Goal: Contribute content: Contribute content

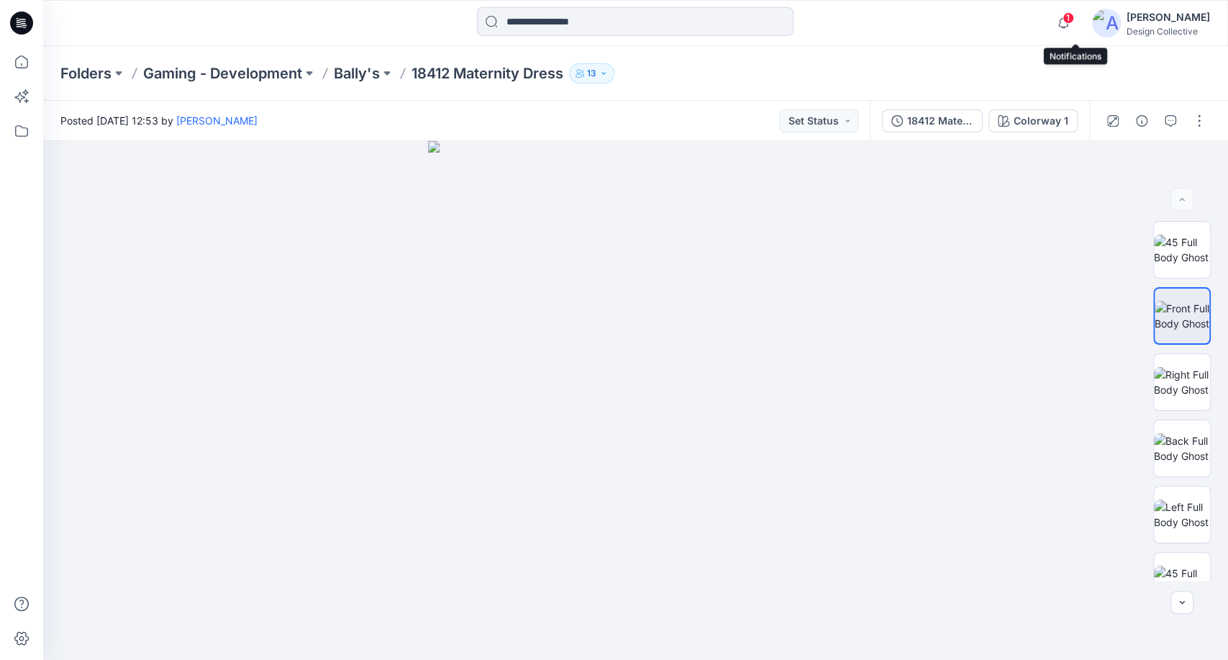
click at [1074, 22] on span "1" at bounding box center [1069, 18] width 12 height 12
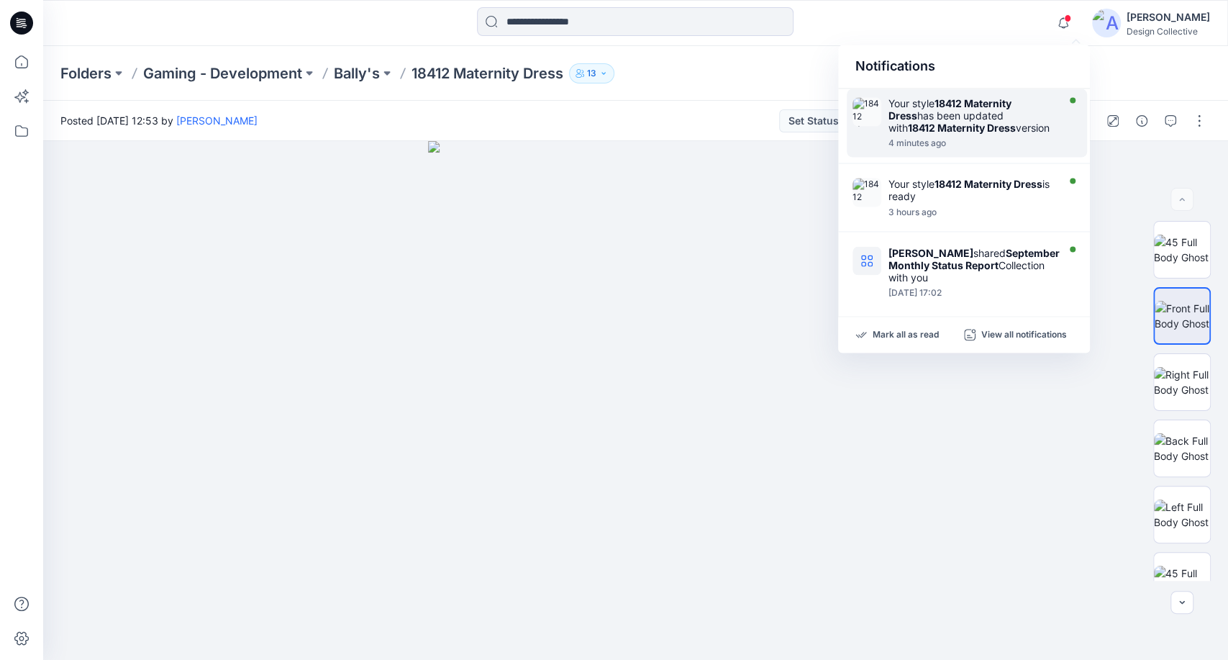
click at [1004, 137] on div at bounding box center [971, 135] width 165 height 3
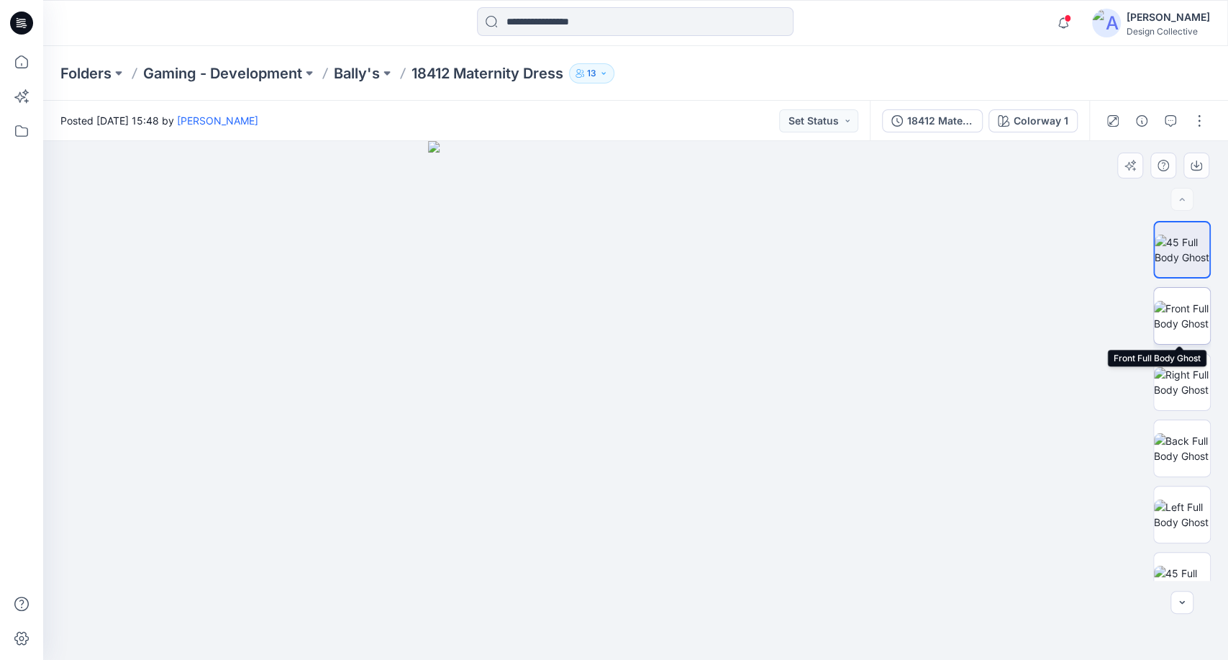
click at [1188, 317] on img at bounding box center [1182, 316] width 56 height 30
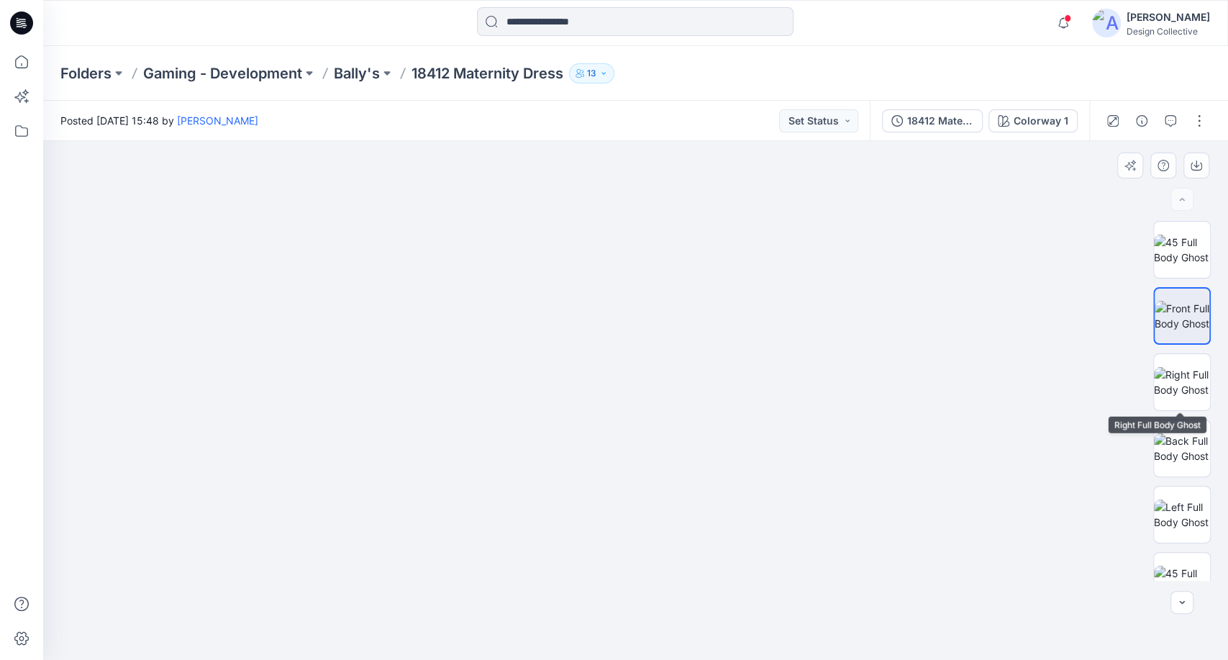
scroll to position [53, 0]
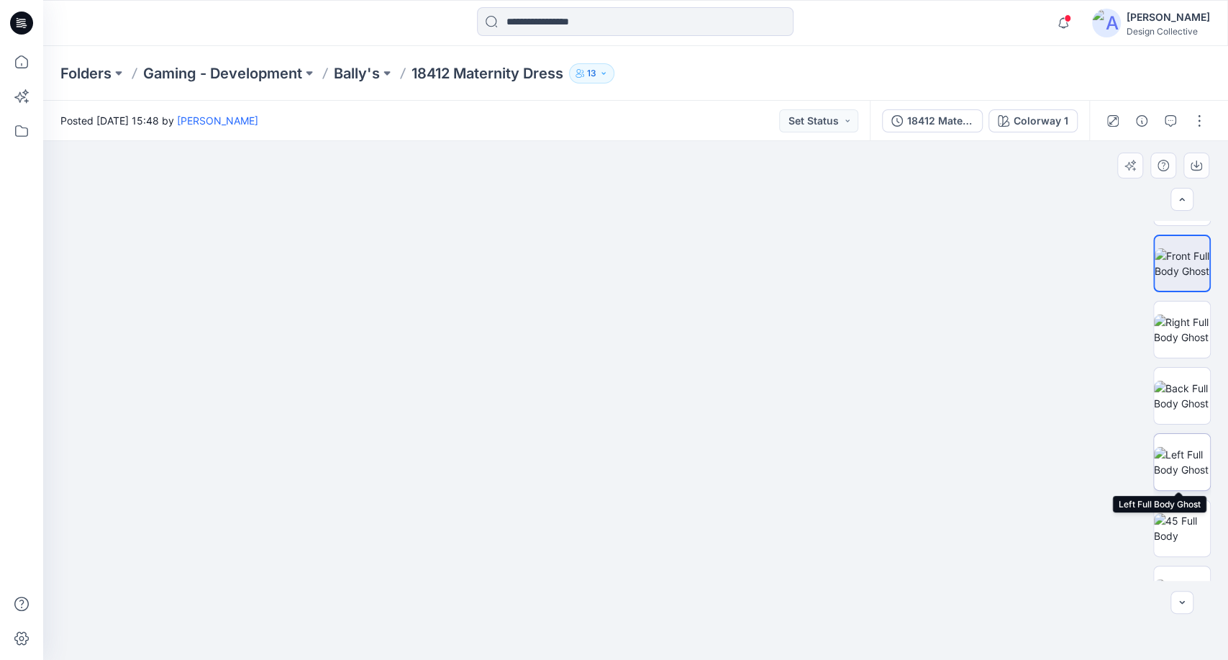
click at [1175, 468] on img at bounding box center [1182, 462] width 56 height 30
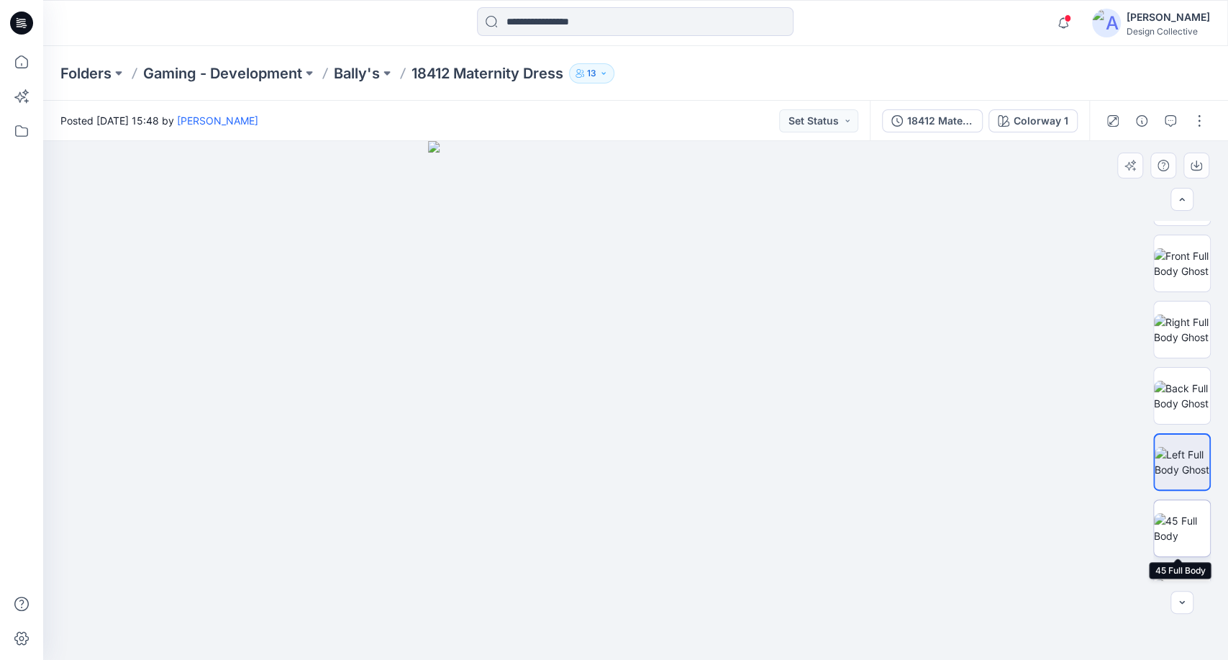
click at [1174, 513] on img at bounding box center [1182, 528] width 56 height 30
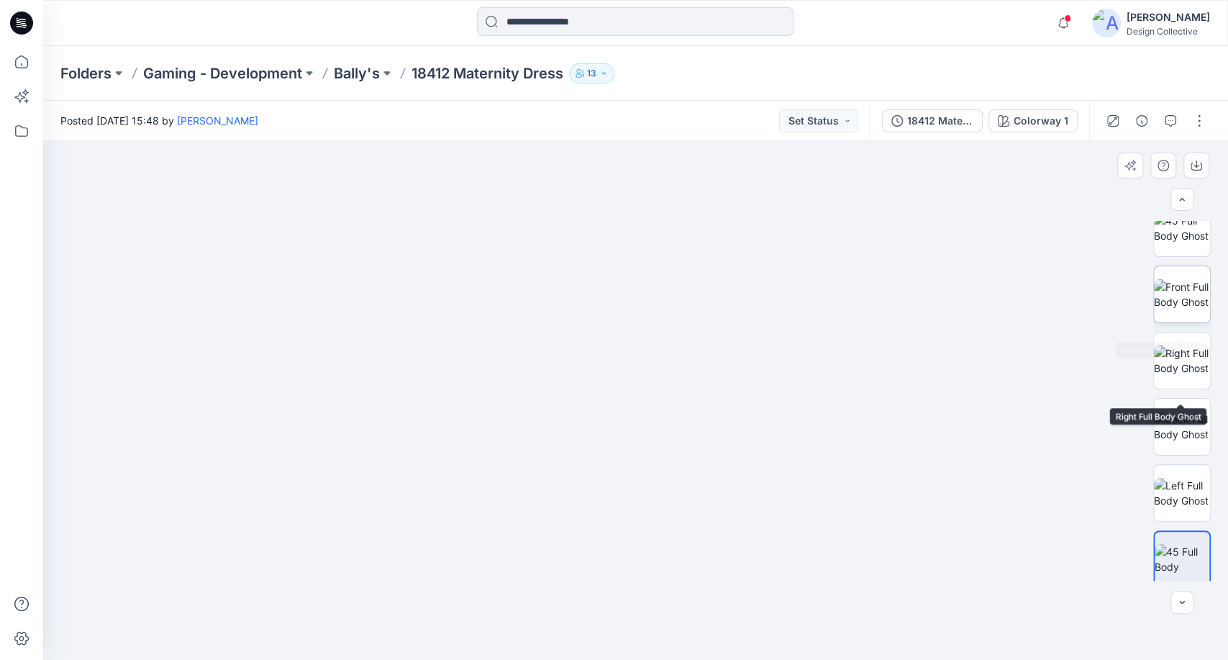
scroll to position [0, 0]
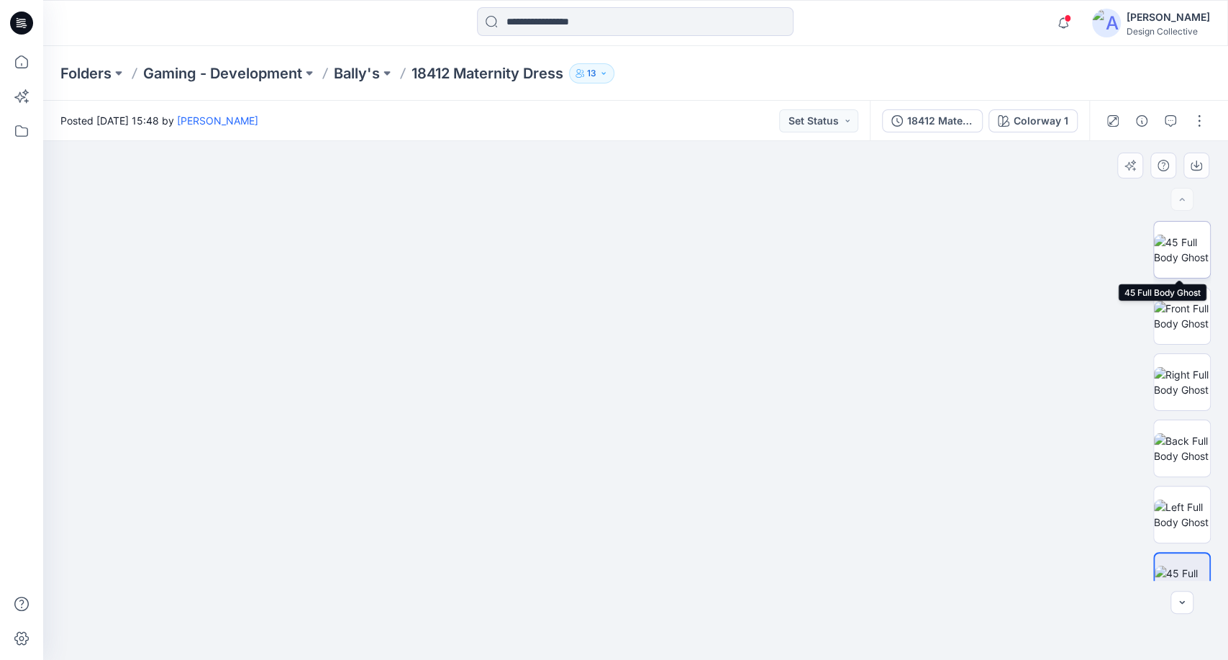
click at [1179, 255] on img at bounding box center [1182, 250] width 56 height 30
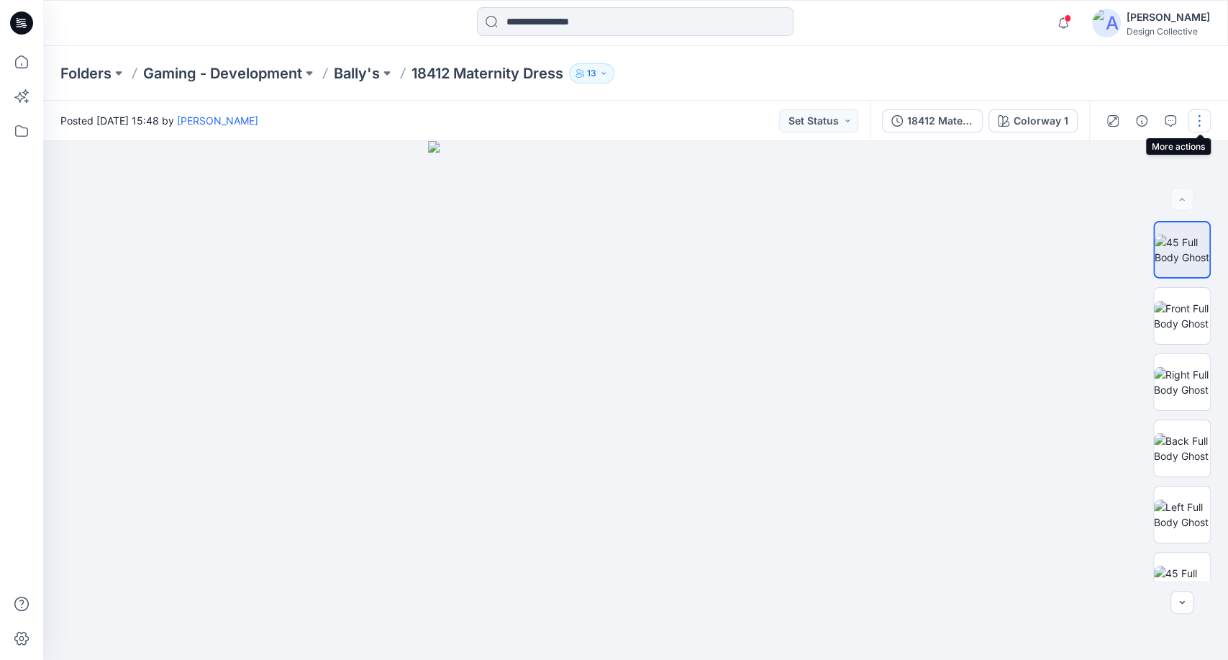
click at [1199, 118] on button "button" at bounding box center [1199, 120] width 23 height 23
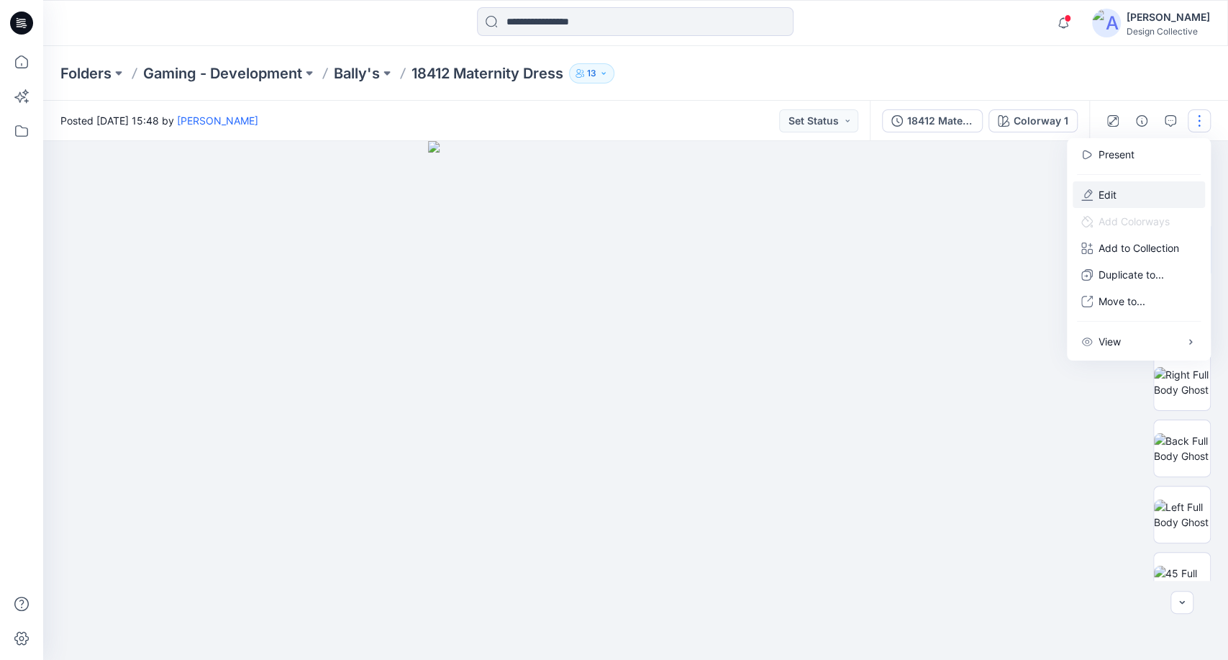
click at [1106, 193] on p "Edit" at bounding box center [1108, 194] width 18 height 15
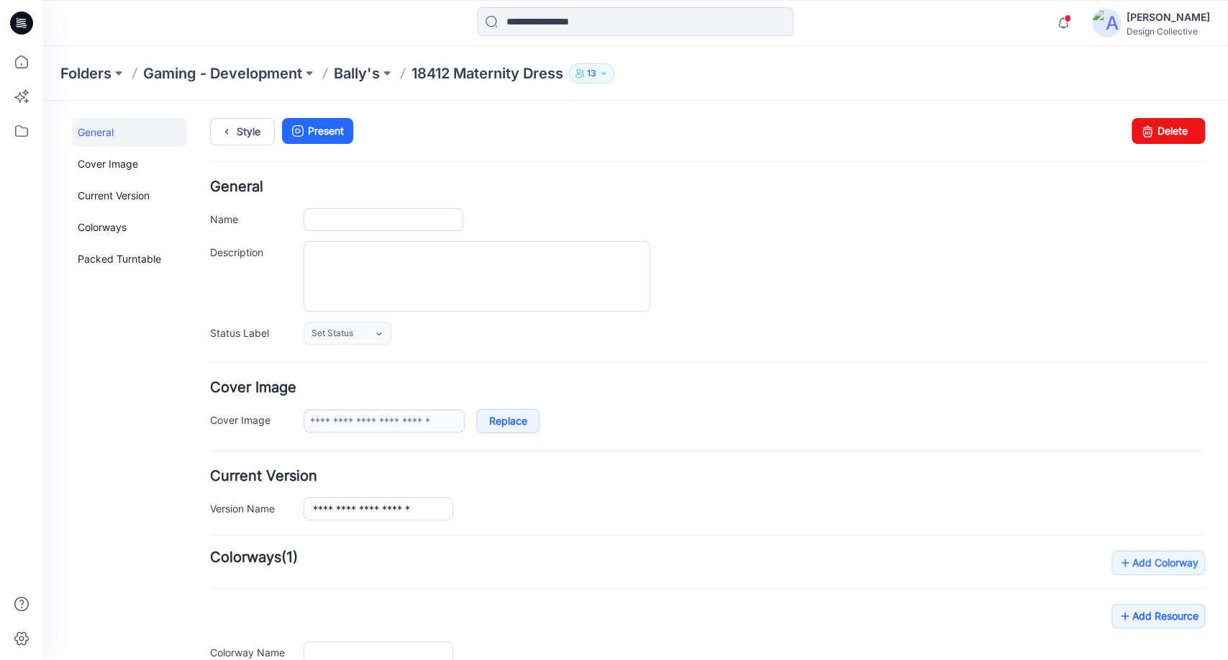
type input "**********"
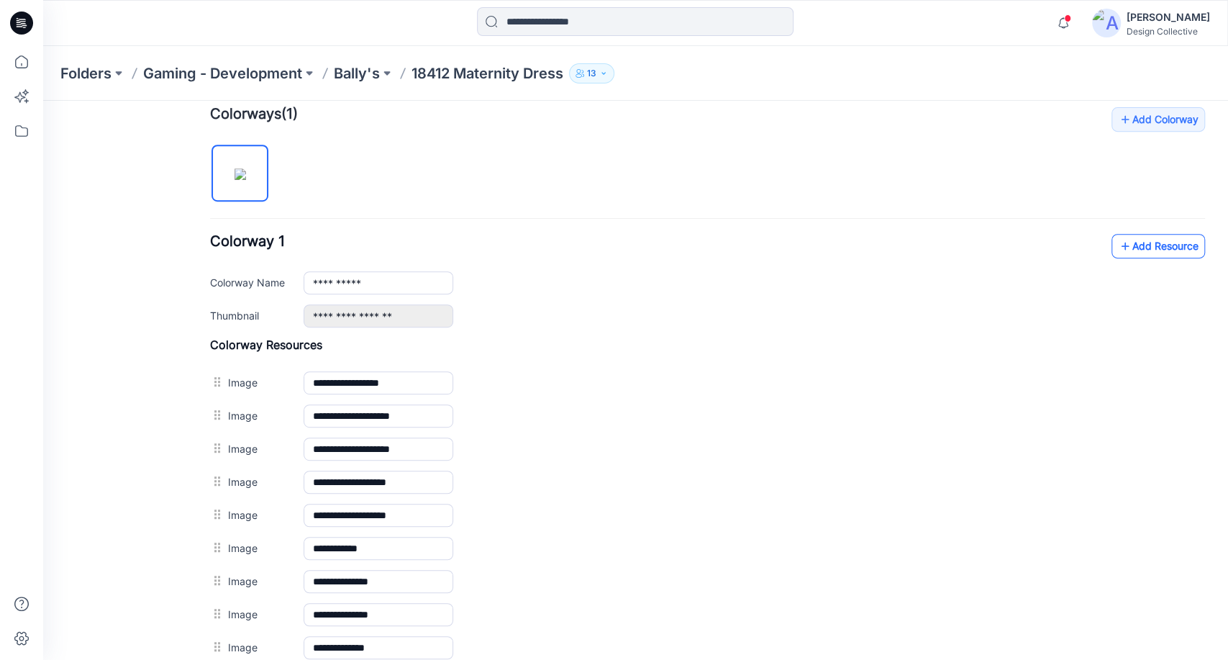
scroll to position [442, 0]
click at [1163, 249] on link "Add Resource" at bounding box center [1159, 247] width 94 height 24
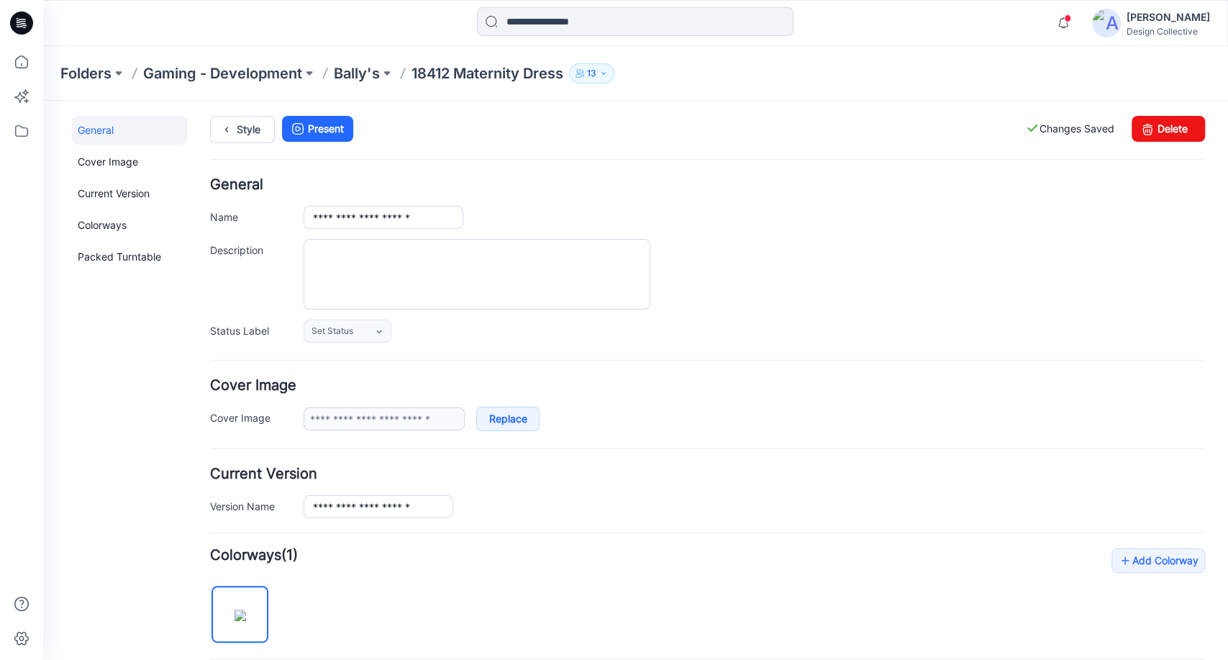
scroll to position [0, 0]
click at [250, 127] on link "Style" at bounding box center [242, 131] width 65 height 27
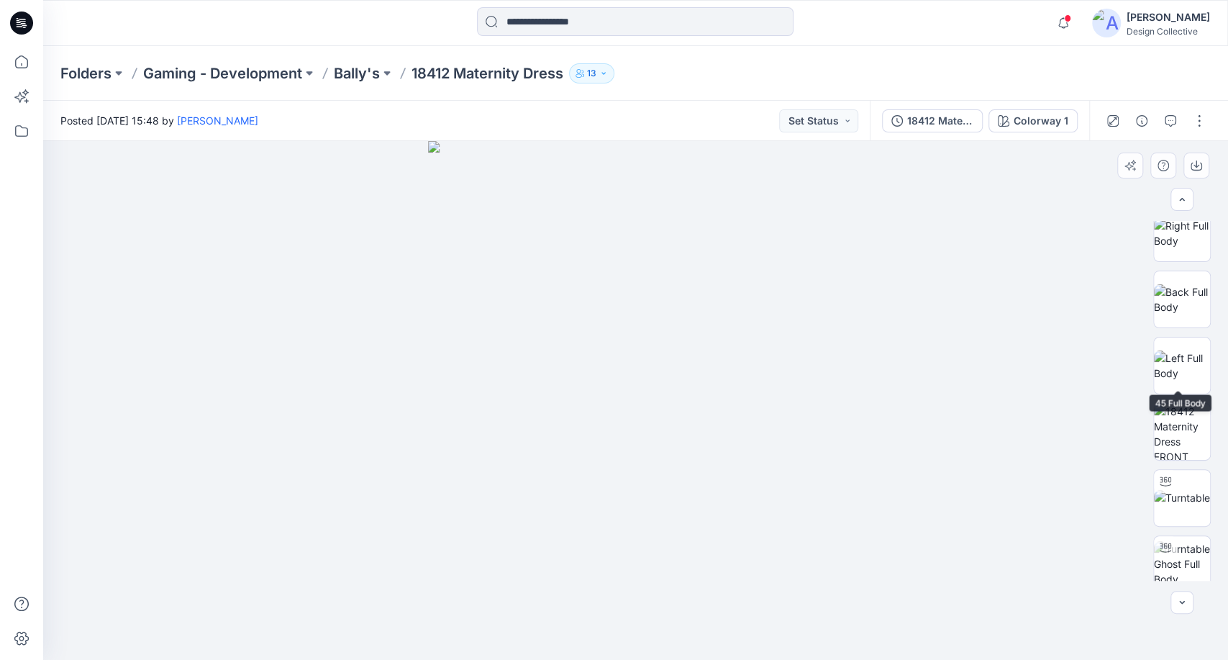
scroll to position [491, 0]
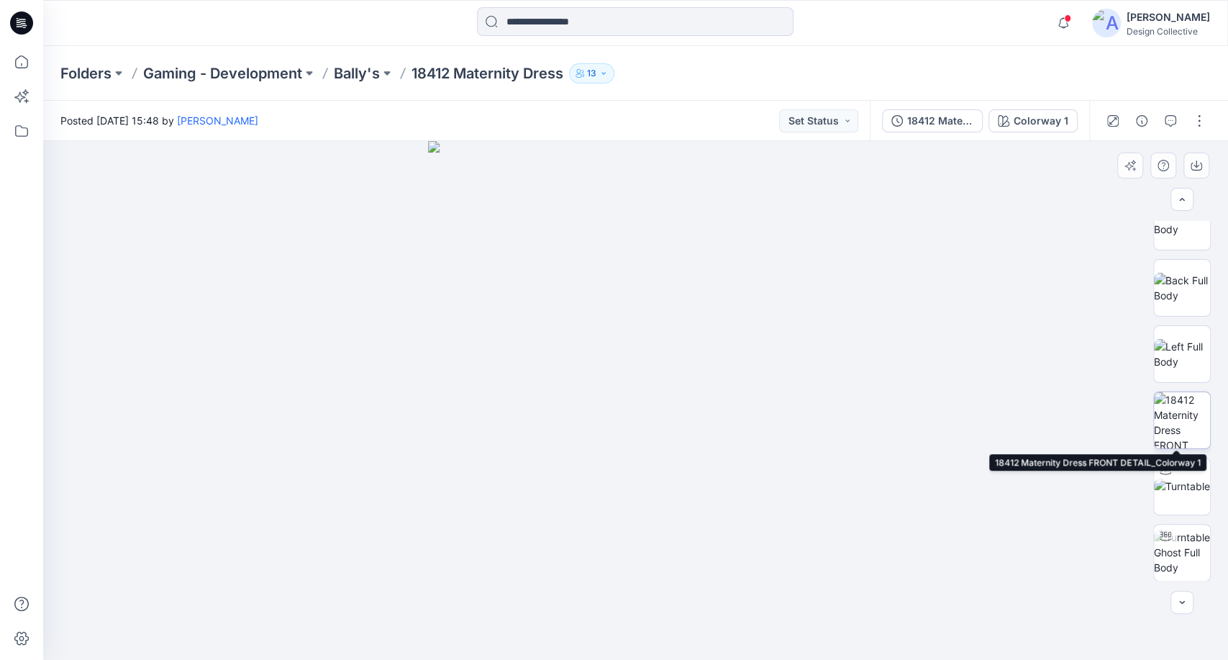
click at [1186, 427] on img at bounding box center [1182, 420] width 56 height 56
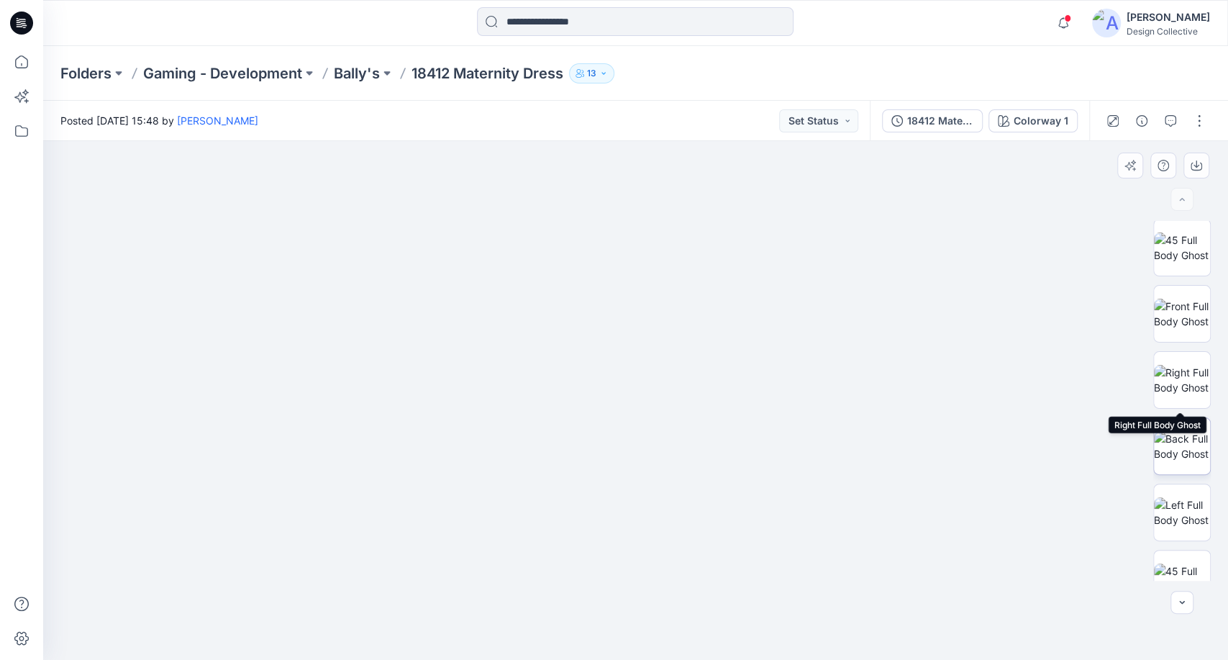
scroll to position [0, 0]
click at [1173, 237] on img at bounding box center [1182, 250] width 56 height 30
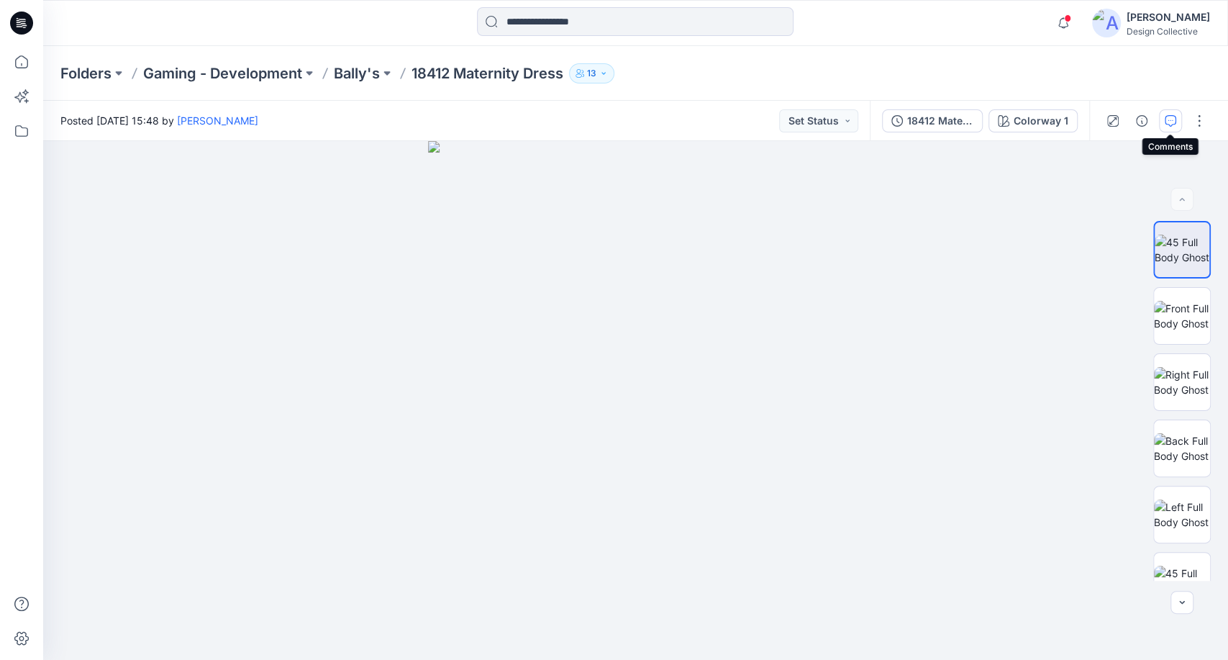
click at [1172, 117] on icon "button" at bounding box center [1171, 121] width 12 height 12
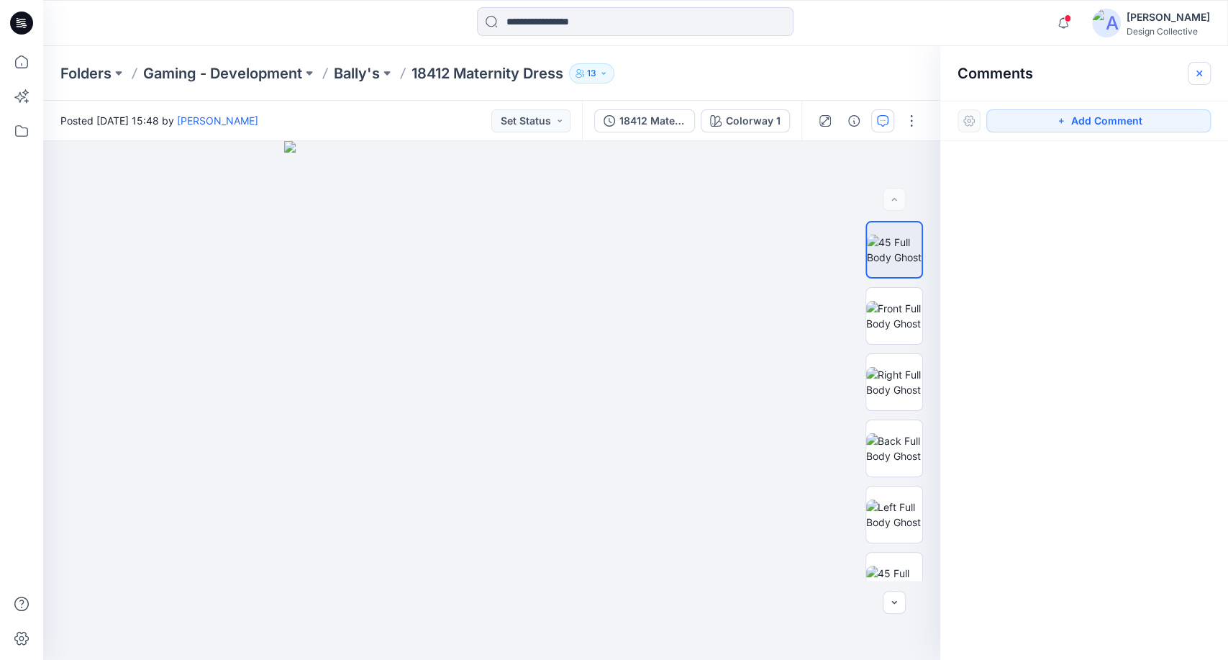
click at [1197, 73] on icon "button" at bounding box center [1200, 74] width 12 height 12
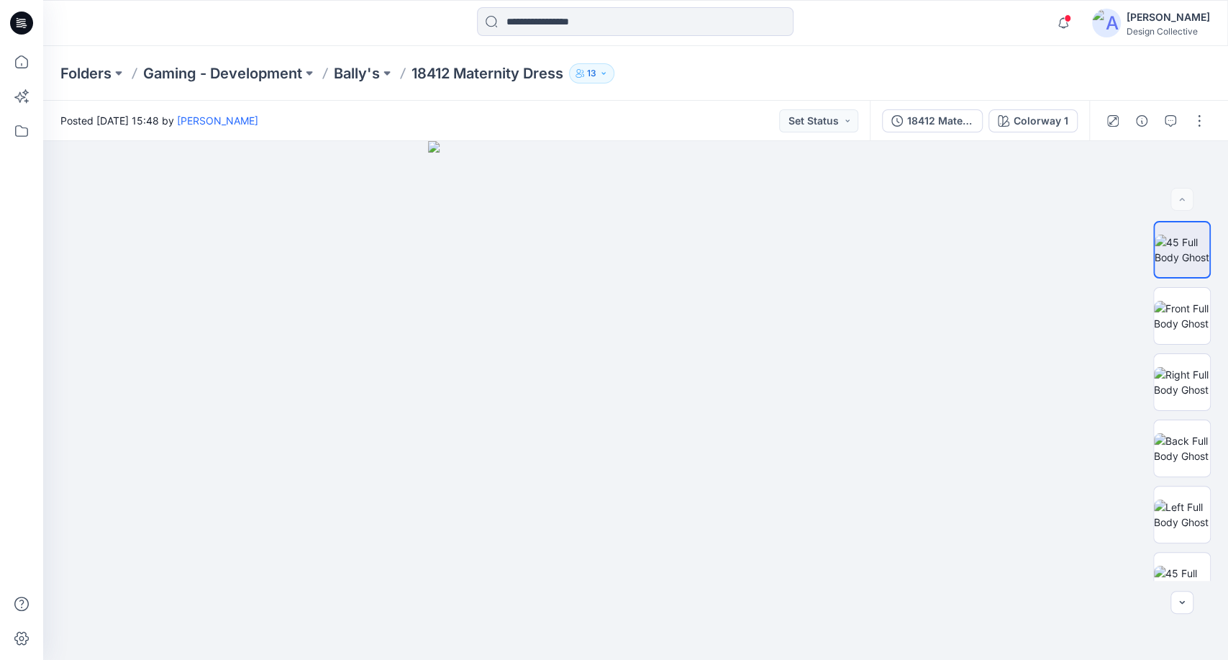
click at [606, 71] on icon "button" at bounding box center [603, 73] width 9 height 9
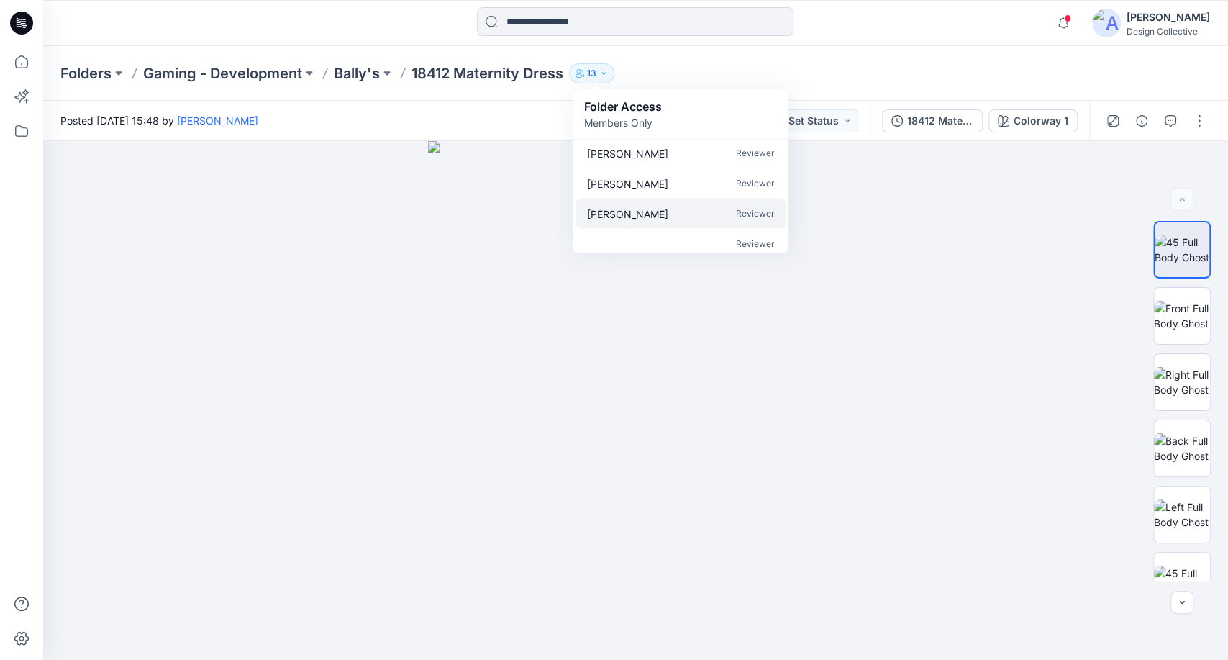
scroll to position [284, 0]
click at [860, 53] on div "Folders Gaming - Development Bally's 18412 Maternity Dress 13 Folder Access Mem…" at bounding box center [635, 73] width 1185 height 55
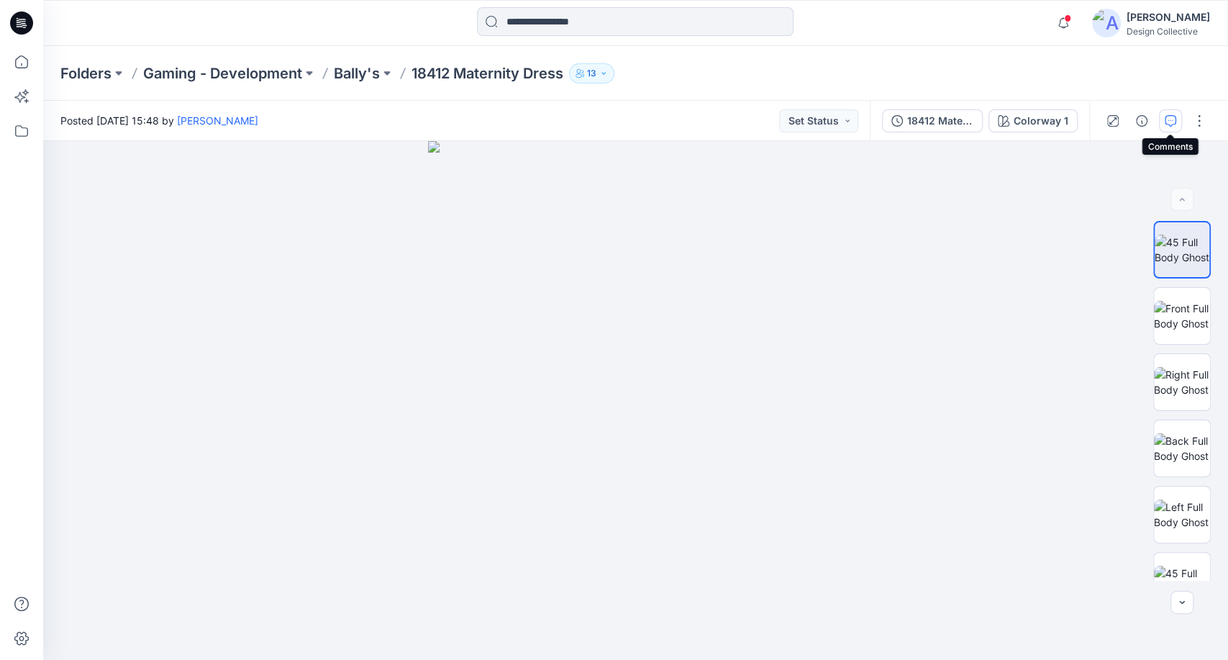
click at [1169, 122] on icon "button" at bounding box center [1171, 121] width 12 height 12
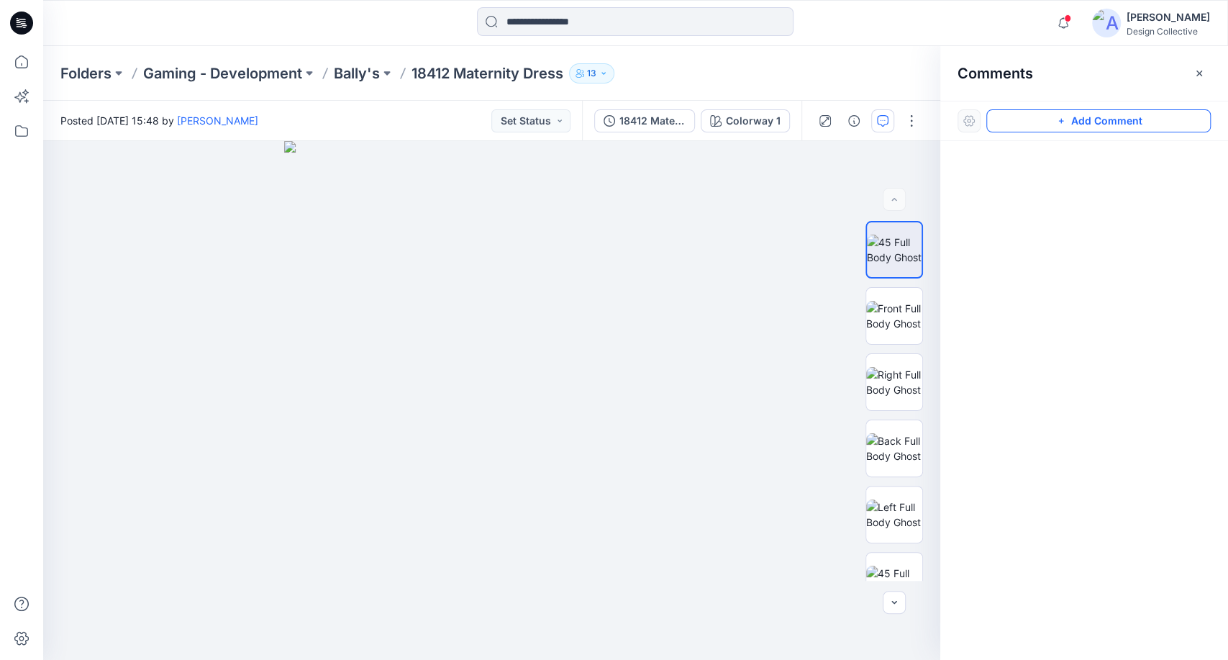
click at [1104, 125] on button "Add Comment" at bounding box center [1098, 120] width 224 height 23
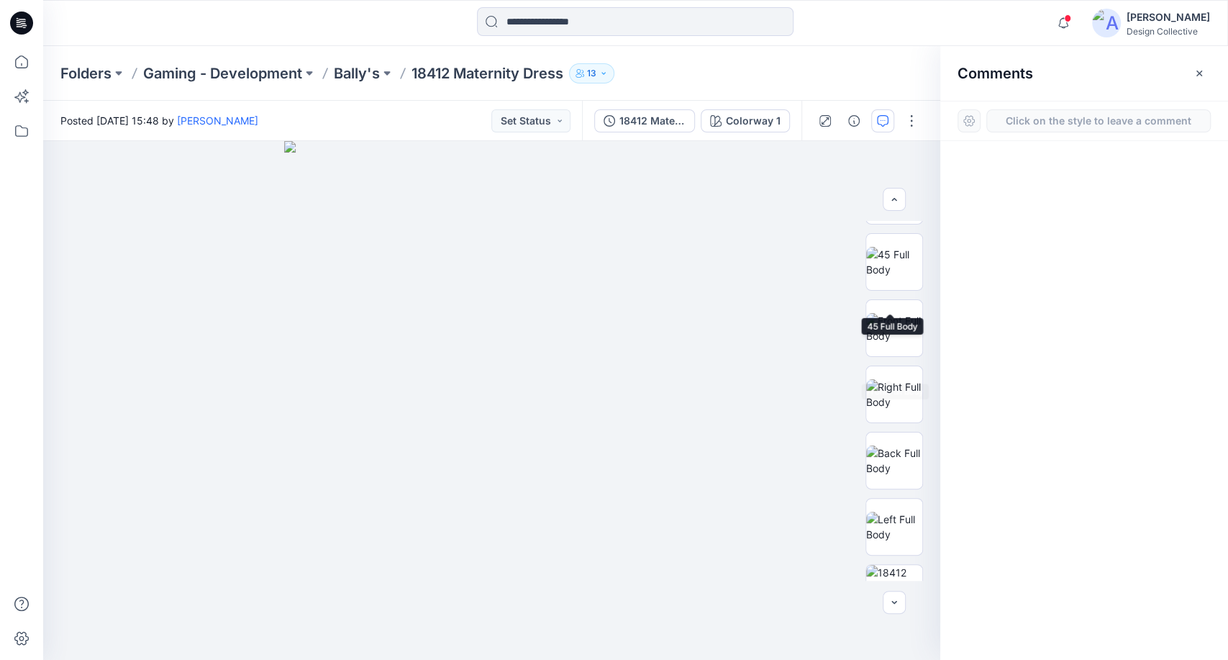
scroll to position [319, 0]
click at [908, 330] on img at bounding box center [894, 327] width 56 height 30
click at [1077, 122] on button "Add Comment" at bounding box center [1098, 120] width 224 height 23
click at [639, 238] on div "1" at bounding box center [491, 400] width 897 height 519
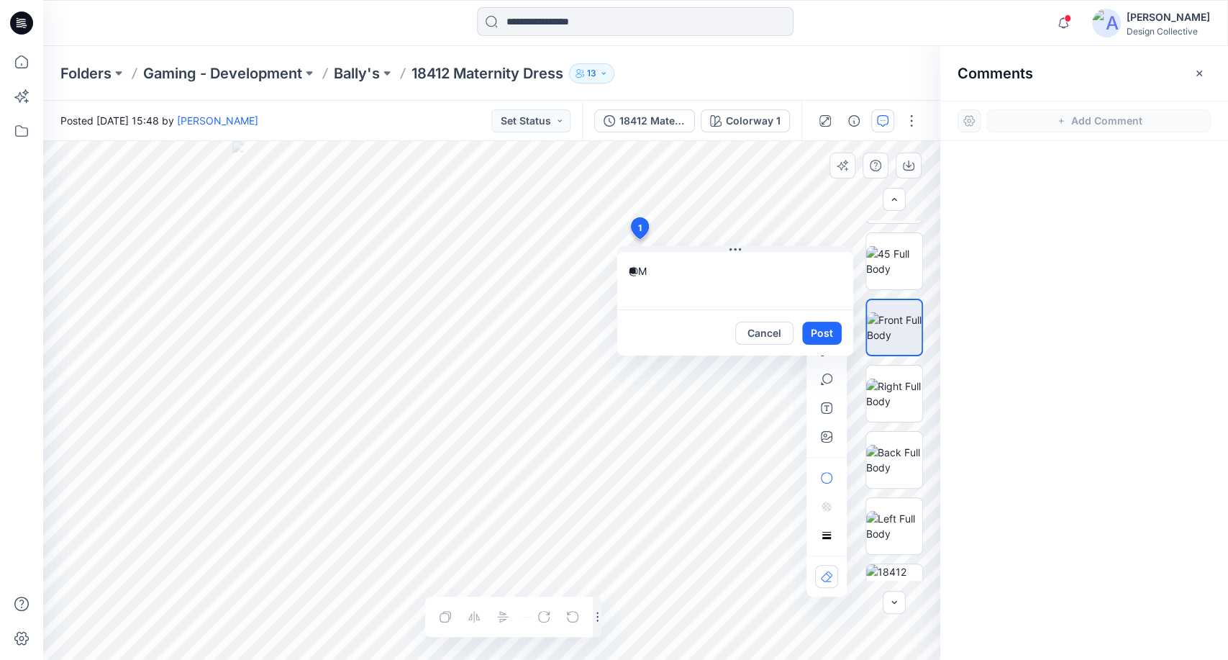
type textarea "*"
click at [1194, 70] on icon "button" at bounding box center [1200, 74] width 12 height 12
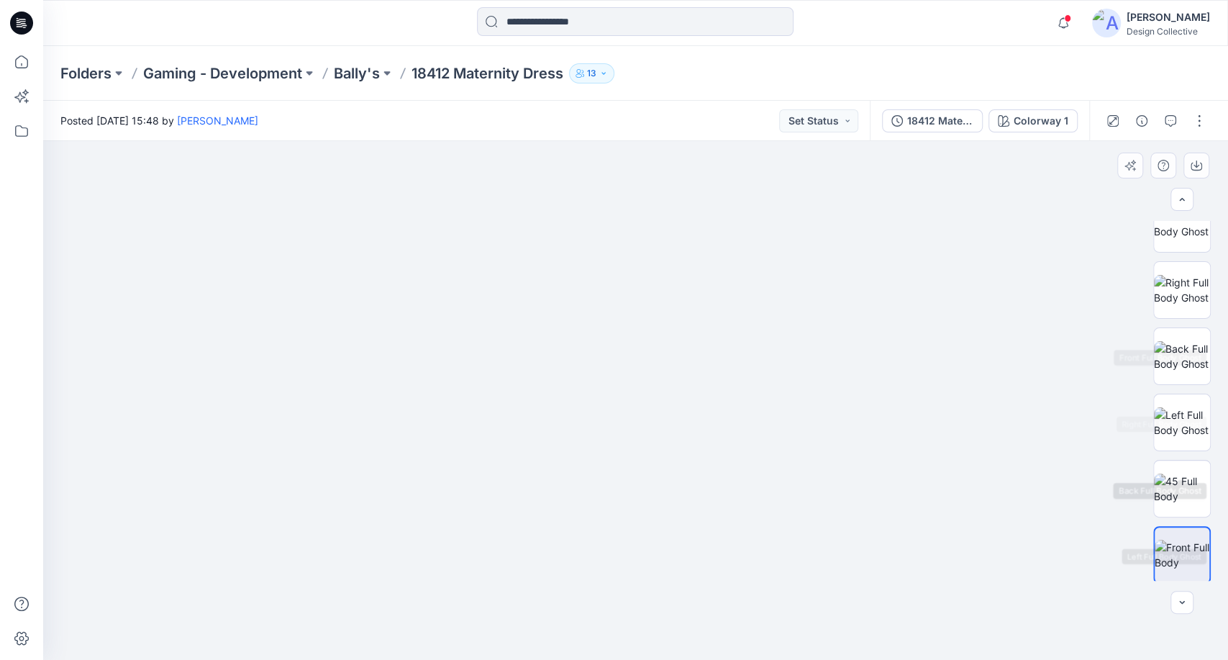
scroll to position [0, 0]
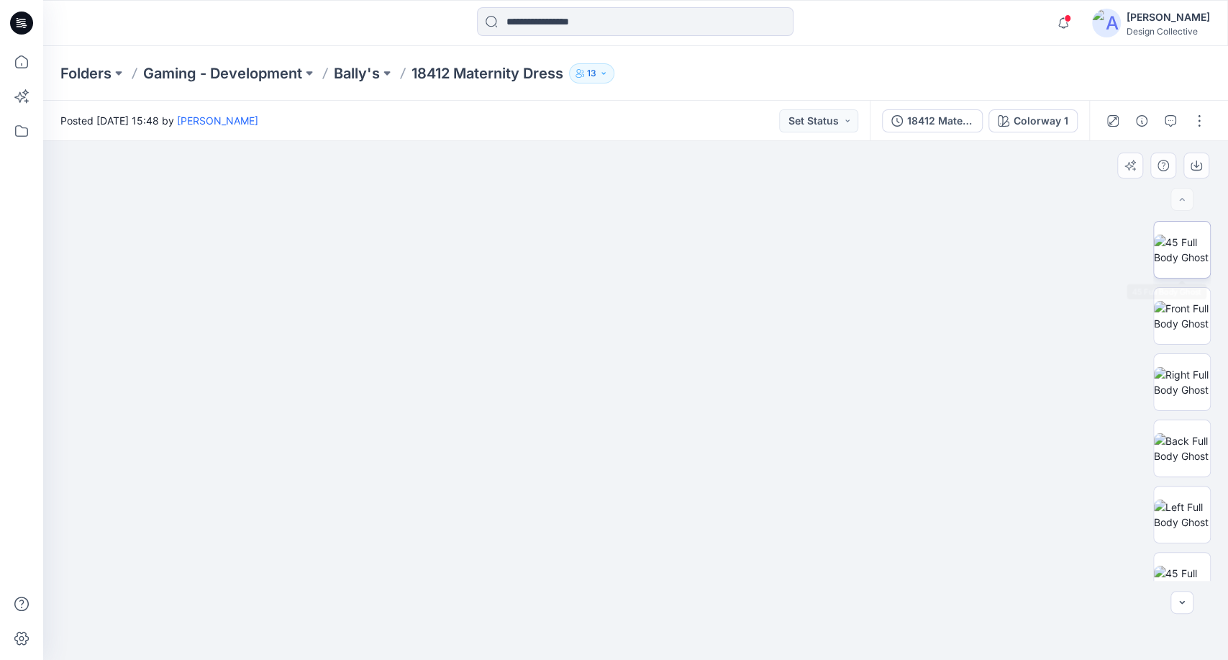
click at [1184, 237] on img at bounding box center [1182, 250] width 56 height 30
click at [1171, 124] on icon "button" at bounding box center [1171, 121] width 12 height 12
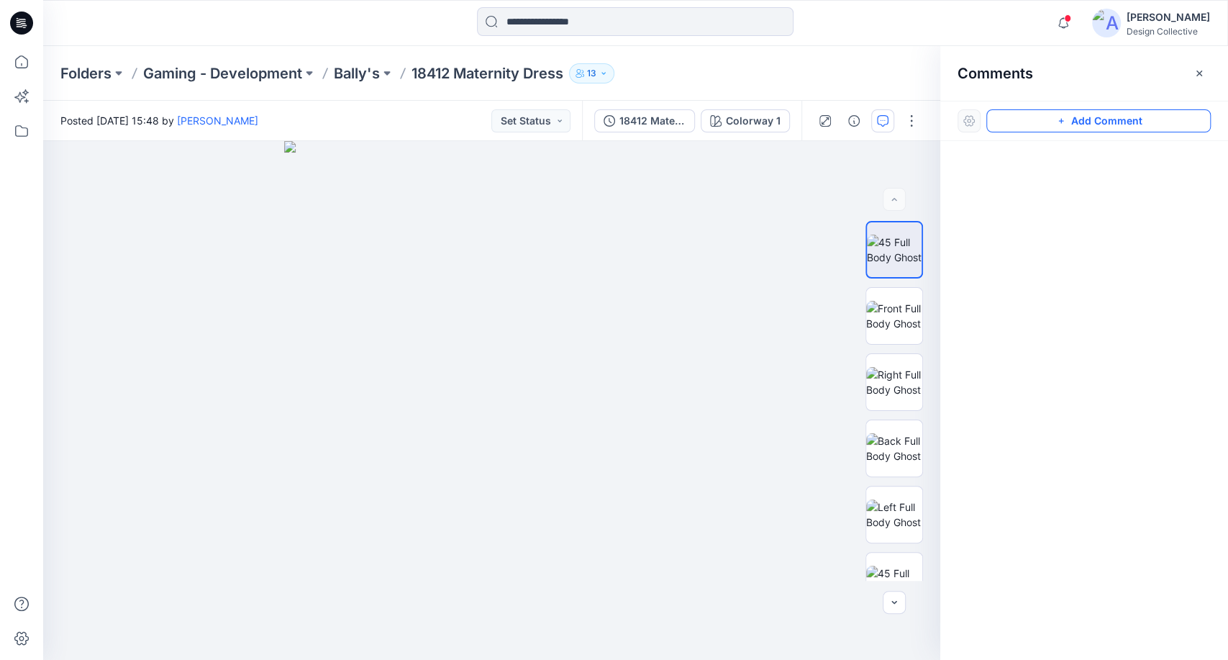
click at [1055, 121] on icon "button" at bounding box center [1061, 121] width 12 height 12
click at [735, 217] on div "1" at bounding box center [491, 400] width 897 height 519
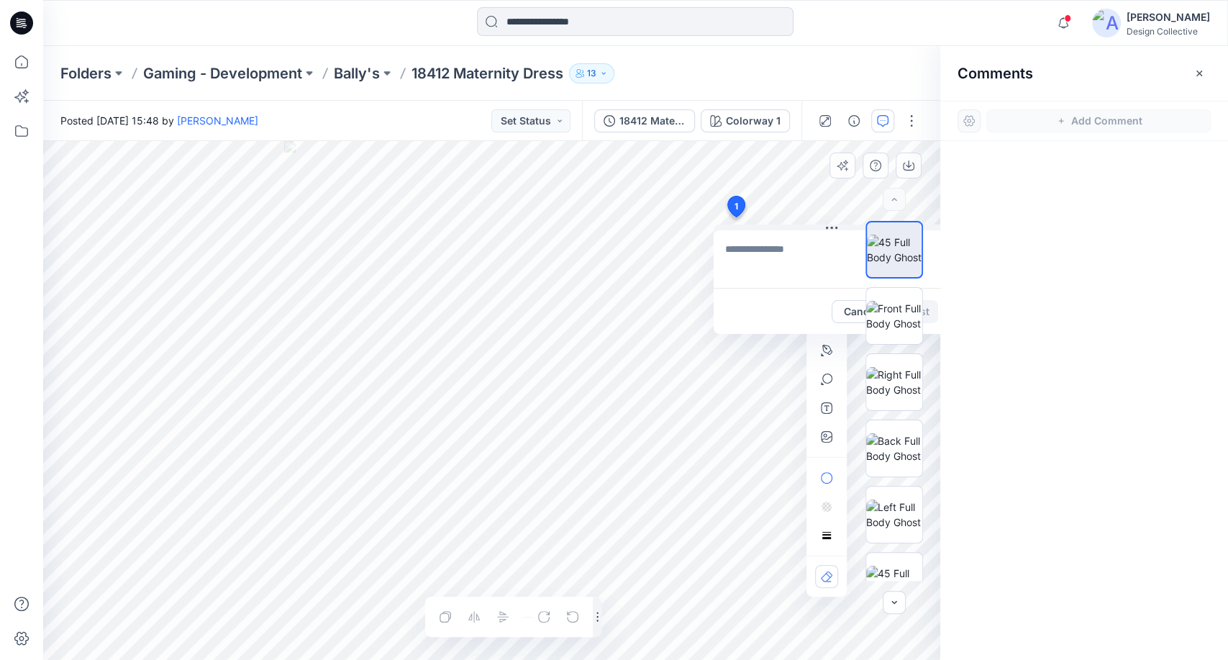
type textarea "*"
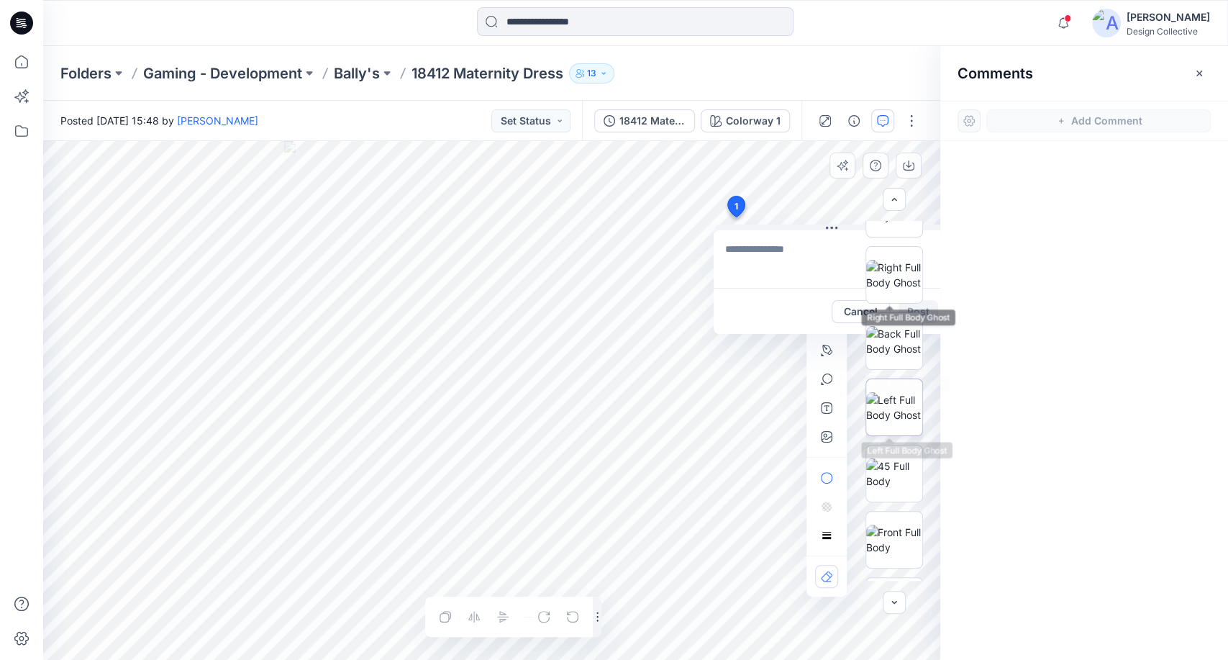
scroll to position [160, 0]
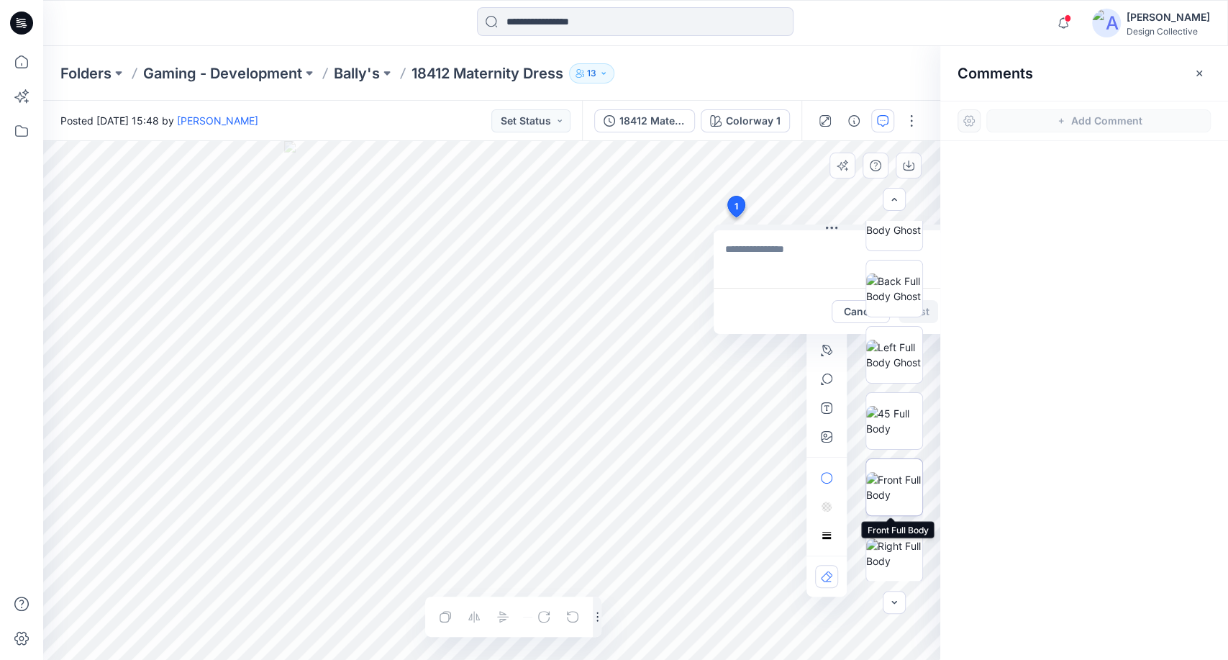
drag, startPoint x: 899, startPoint y: 486, endPoint x: 976, endPoint y: 424, distance: 98.2
click at [899, 485] on img at bounding box center [894, 487] width 56 height 30
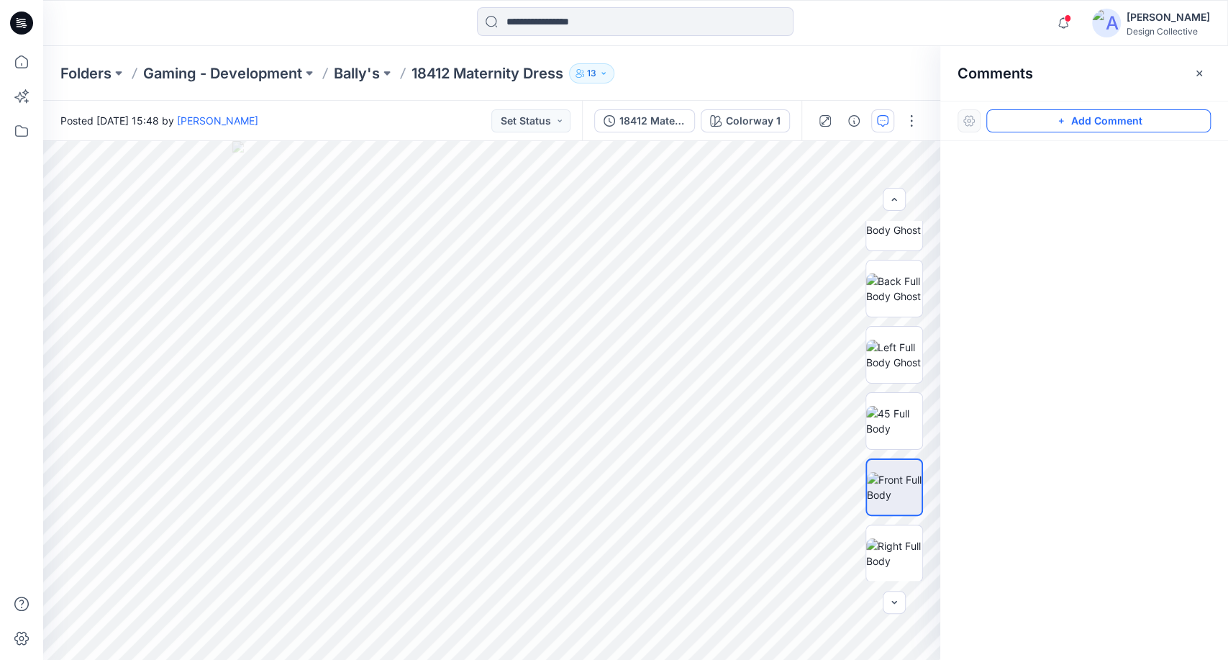
click at [1066, 119] on icon "button" at bounding box center [1061, 121] width 12 height 12
click at [706, 237] on div "1" at bounding box center [491, 400] width 897 height 519
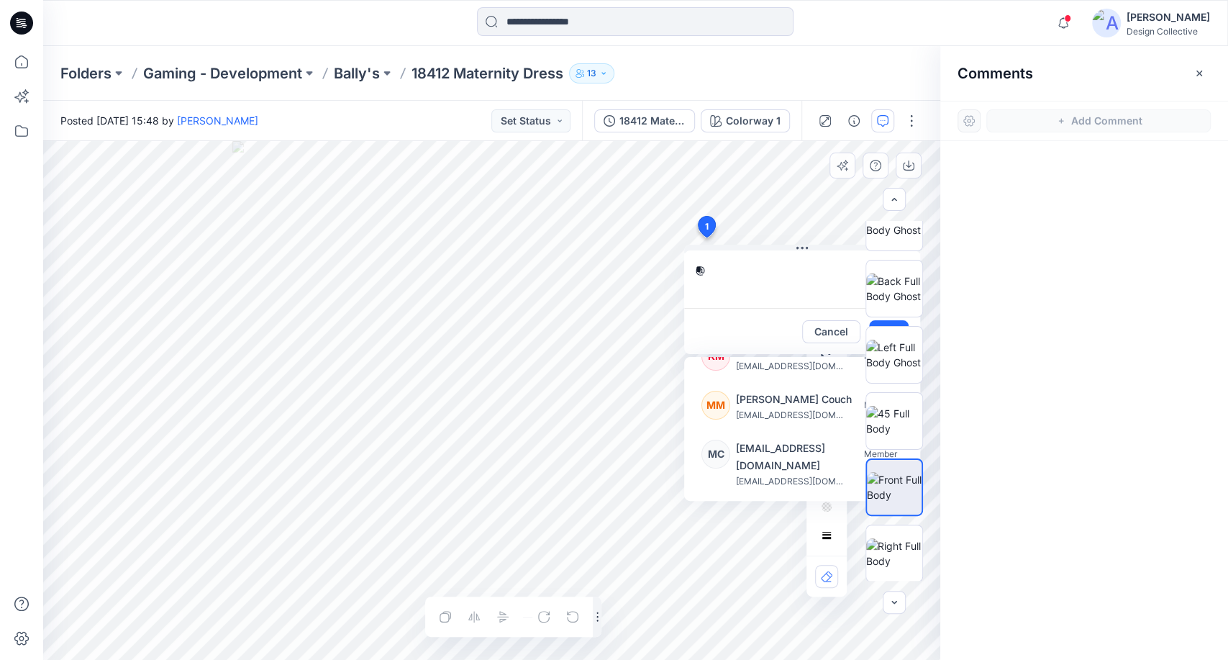
scroll to position [319, 0]
click at [769, 404] on p "Mandy Mclean Couch" at bounding box center [794, 397] width 116 height 17
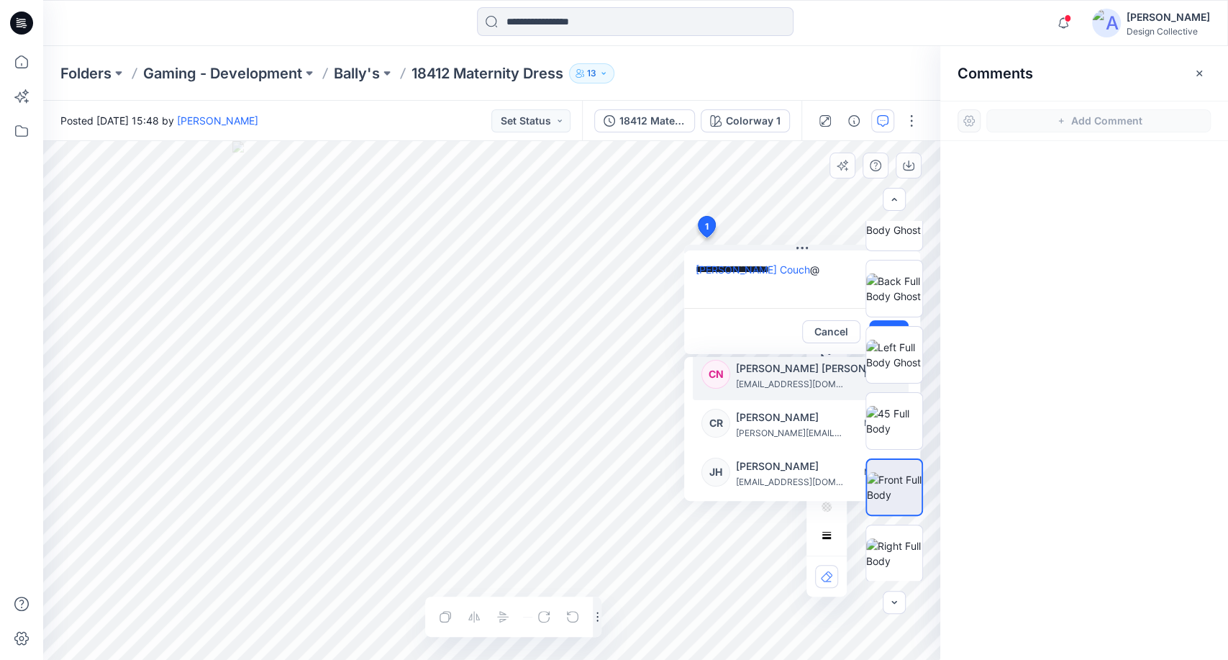
scroll to position [106, 0]
click at [776, 416] on p "Castille Ritter" at bounding box center [790, 414] width 108 height 17
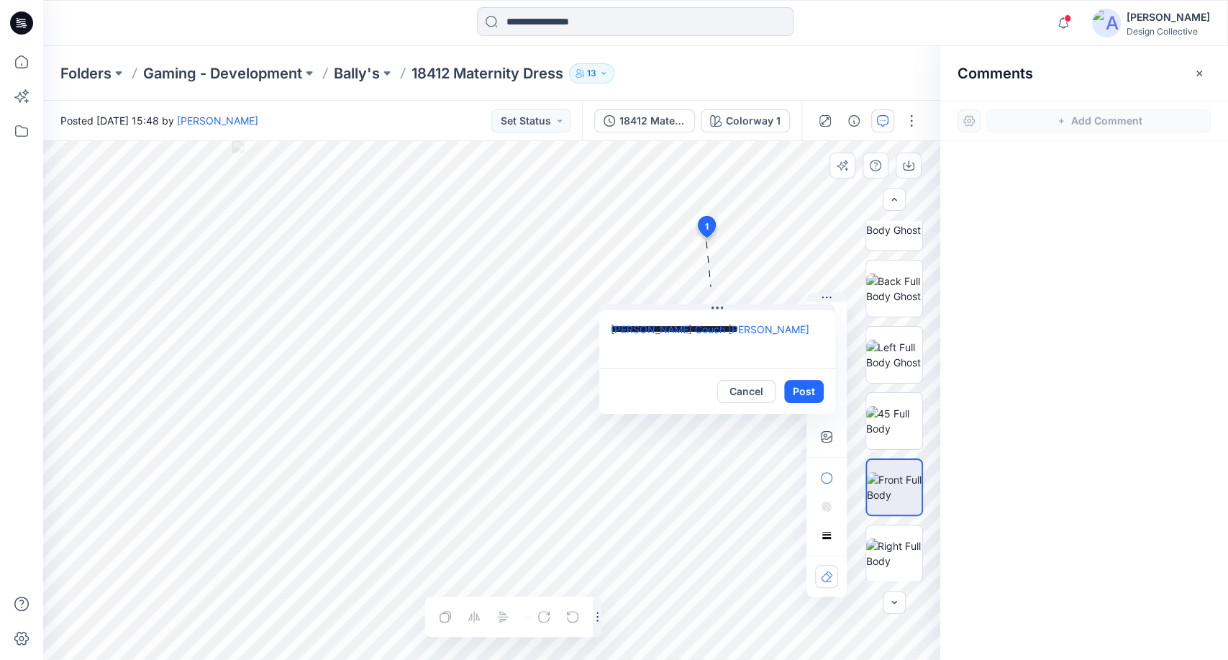
drag, startPoint x: 801, startPoint y: 247, endPoint x: 737, endPoint y: 315, distance: 93.1
click at [717, 307] on icon at bounding box center [718, 307] width 2 height 2
click at [799, 332] on textarea "**********" at bounding box center [717, 340] width 236 height 58
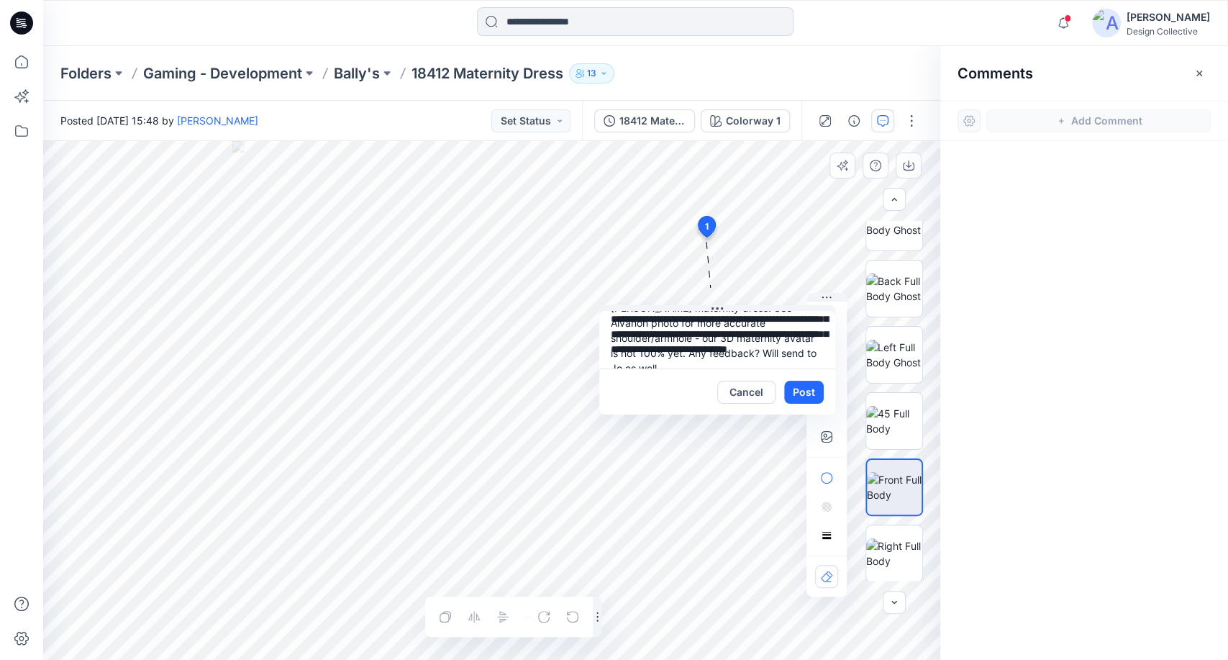
scroll to position [56, 0]
type textarea "**********"
click at [807, 389] on button "Post" at bounding box center [804, 392] width 40 height 23
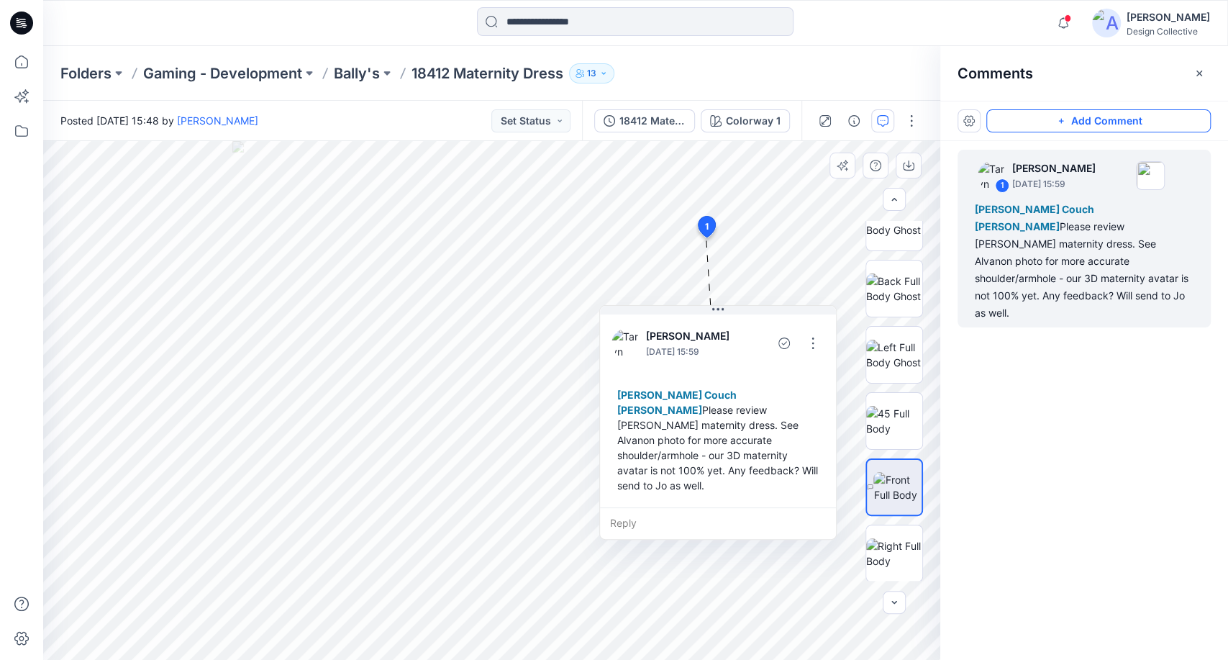
click at [647, 512] on div "Reply" at bounding box center [718, 523] width 236 height 32
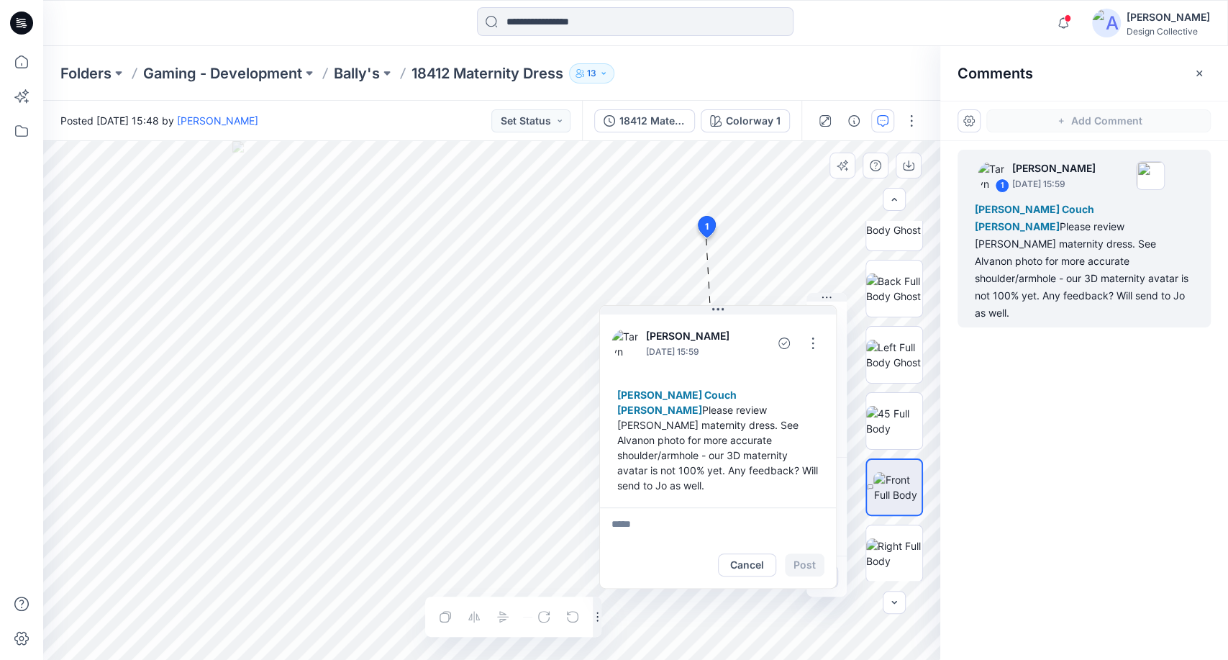
click at [806, 77] on div "Folders Gaming - Development Bally's 18412 Maternity Dress 13 Folder Access Mem…" at bounding box center [579, 73] width 1038 height 20
click at [1199, 80] on button "button" at bounding box center [1199, 73] width 23 height 23
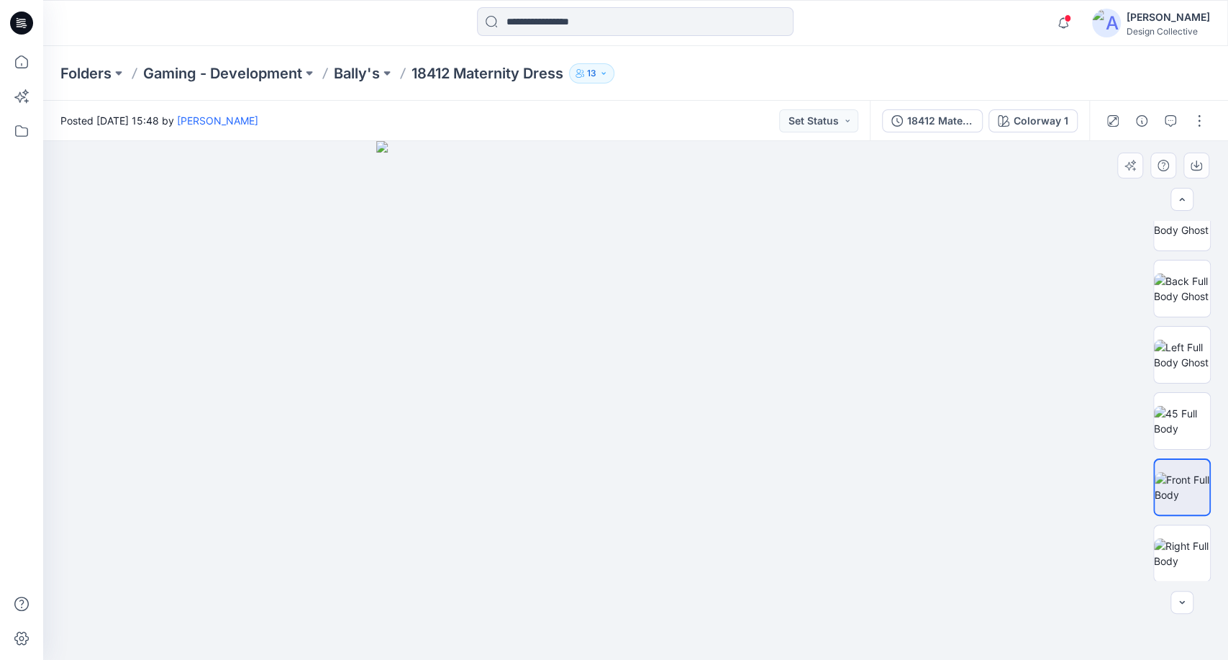
drag, startPoint x: 837, startPoint y: 68, endPoint x: 859, endPoint y: 8, distance: 64.4
click at [837, 66] on div "Folders Gaming - Development Bally's 18412 Maternity Dress 13 Folder Access Mem…" at bounding box center [579, 73] width 1038 height 20
click at [17, 65] on icon at bounding box center [22, 62] width 32 height 32
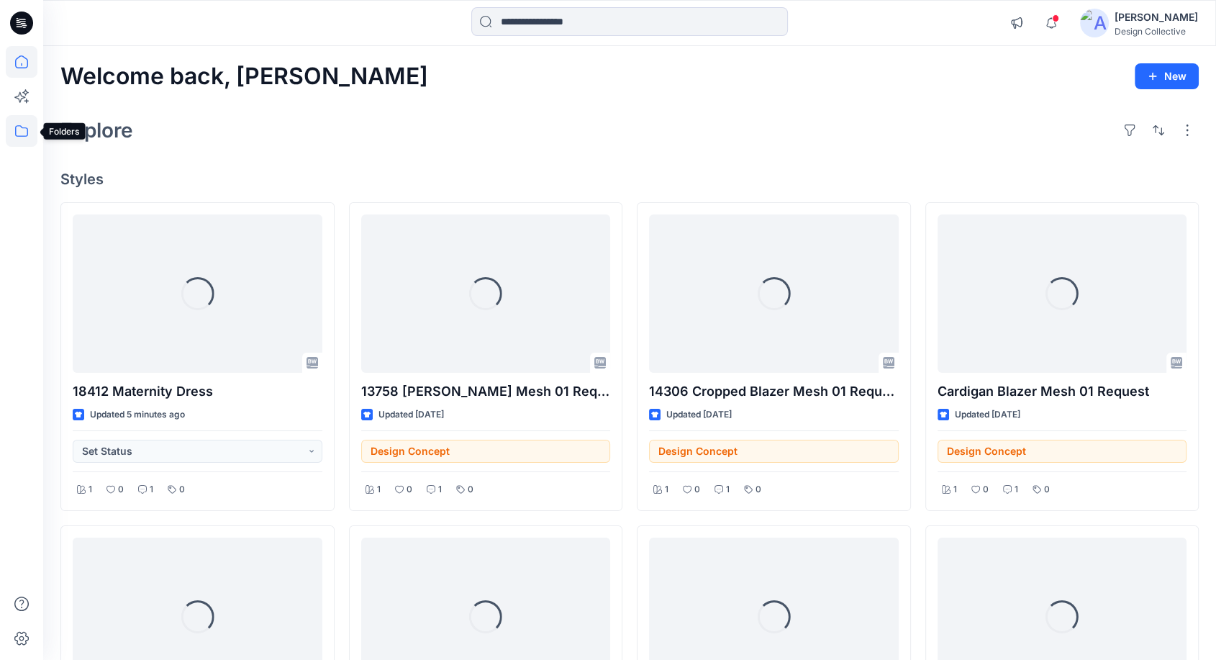
click at [18, 133] on icon at bounding box center [22, 131] width 32 height 32
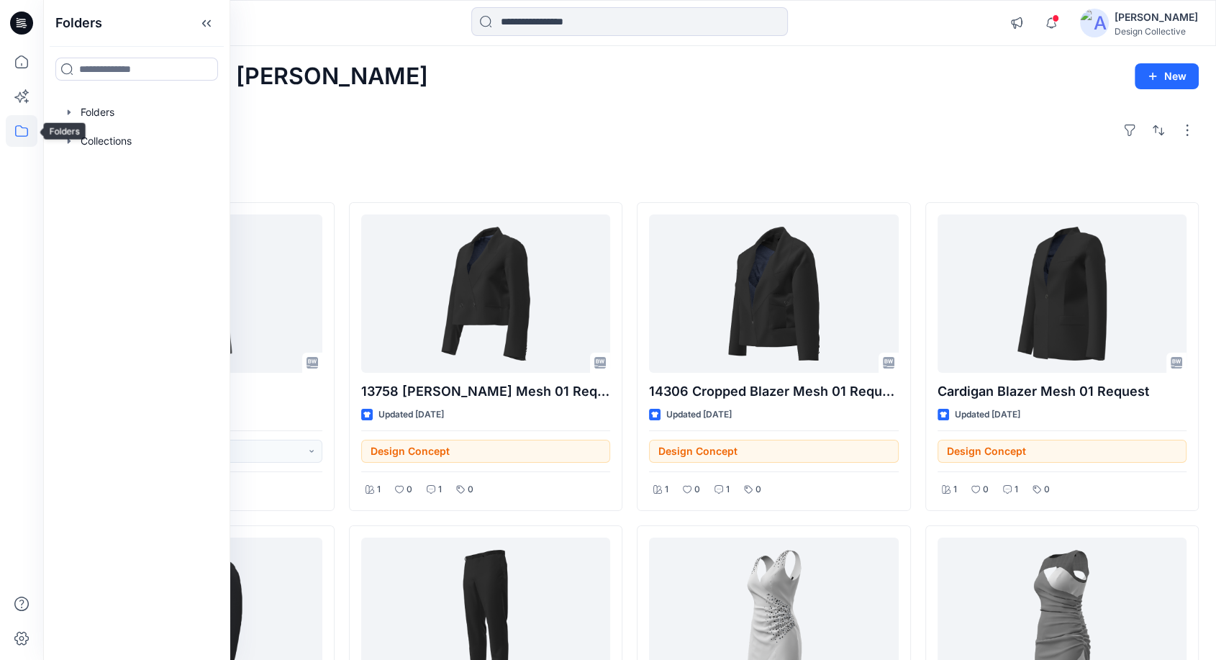
click at [23, 134] on icon at bounding box center [22, 131] width 32 height 32
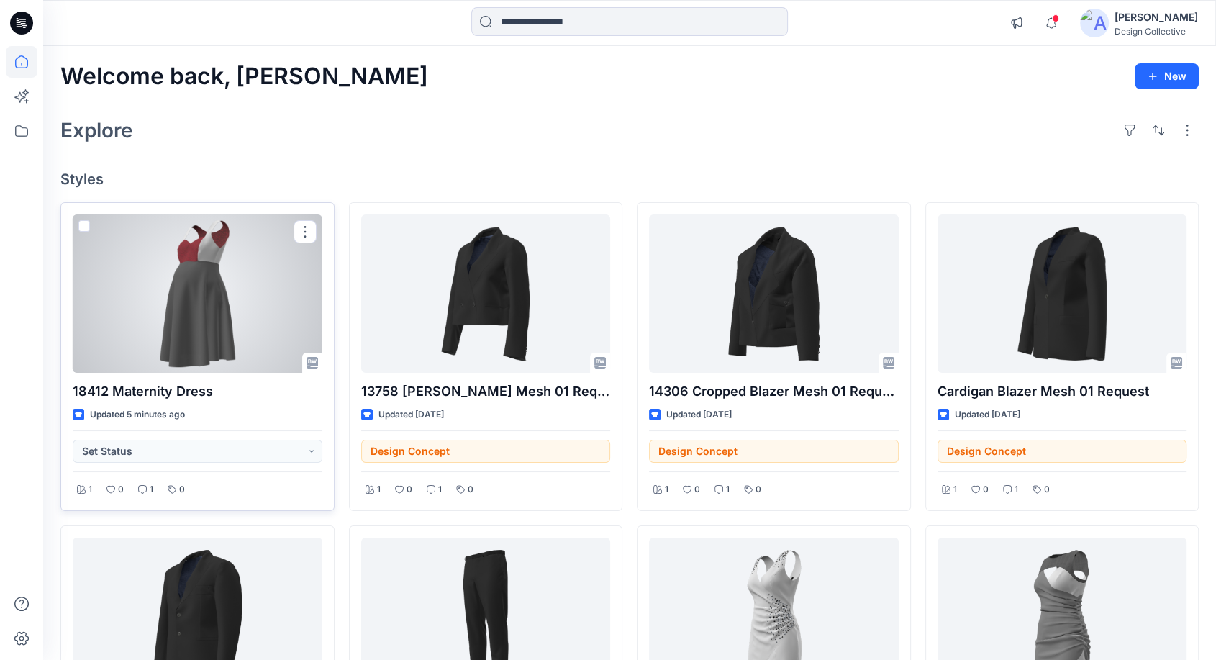
click at [276, 261] on div at bounding box center [198, 293] width 250 height 158
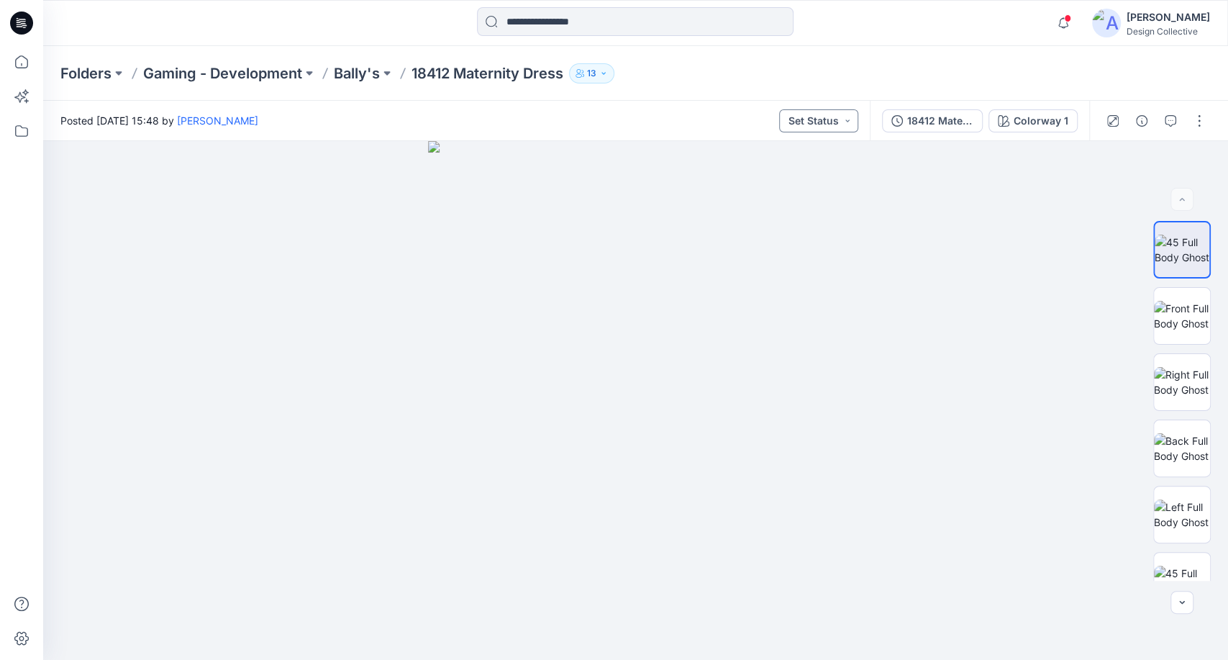
click at [835, 114] on button "Set Status" at bounding box center [818, 120] width 79 height 23
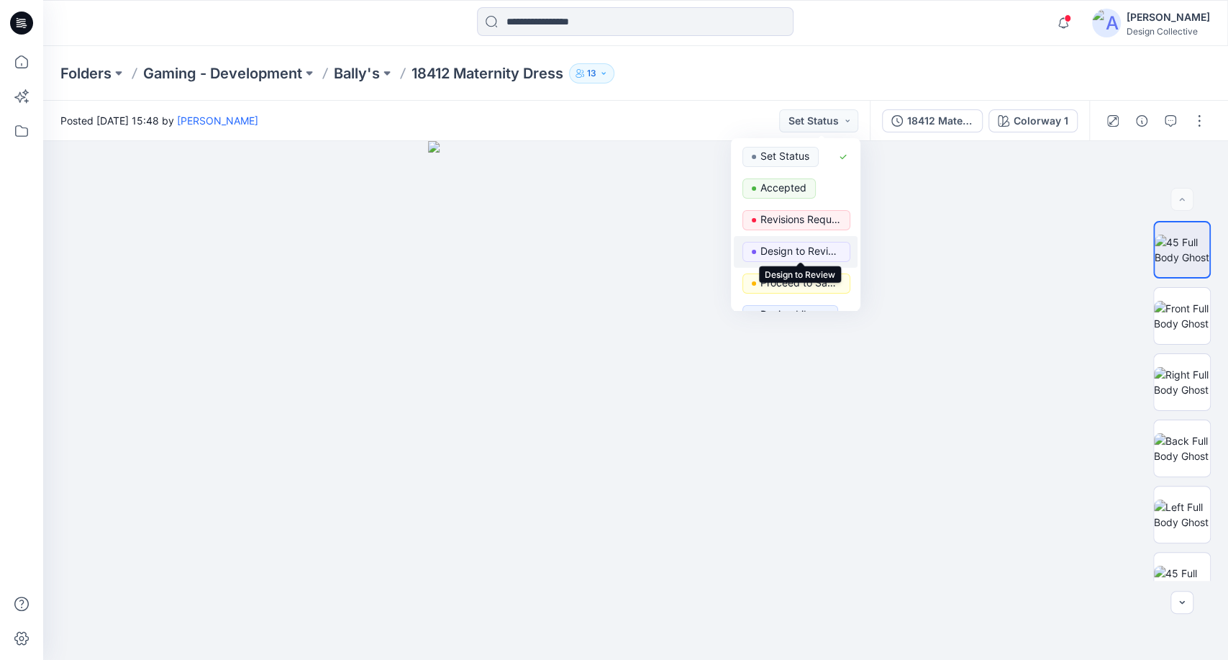
click at [785, 248] on p "Design to Review" at bounding box center [800, 251] width 81 height 19
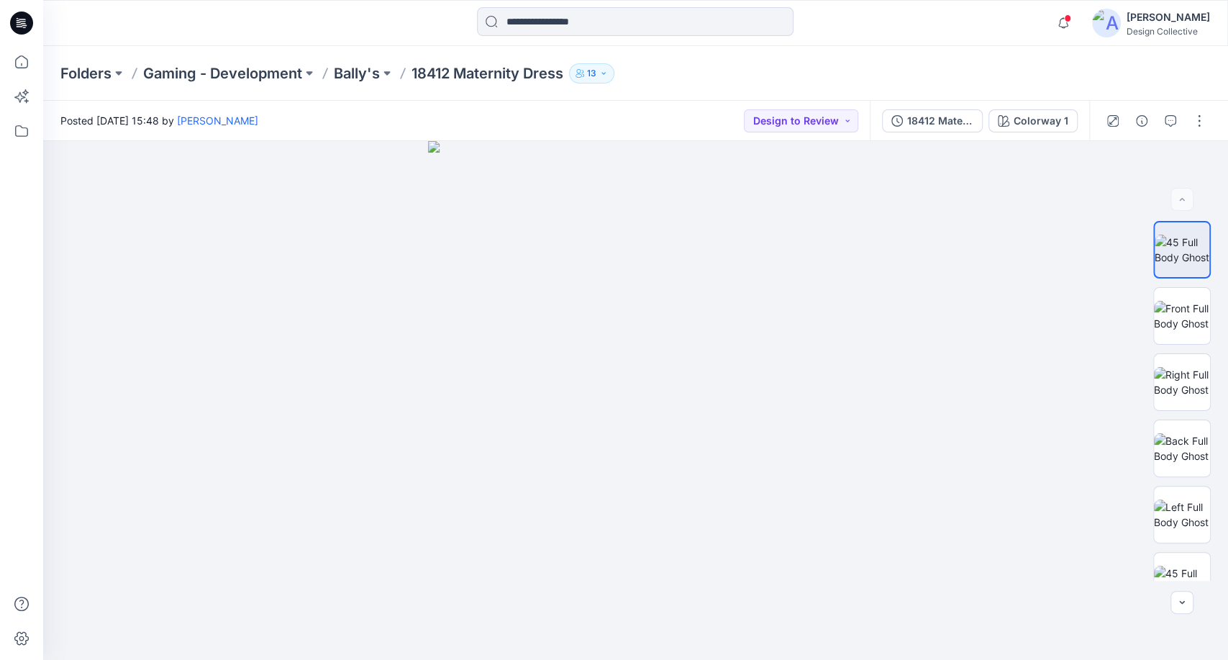
click at [773, 83] on div "Folders Gaming - Development Bally's 18412 Maternity Dress 13" at bounding box center [635, 73] width 1185 height 55
click at [1143, 121] on icon "button" at bounding box center [1142, 121] width 12 height 12
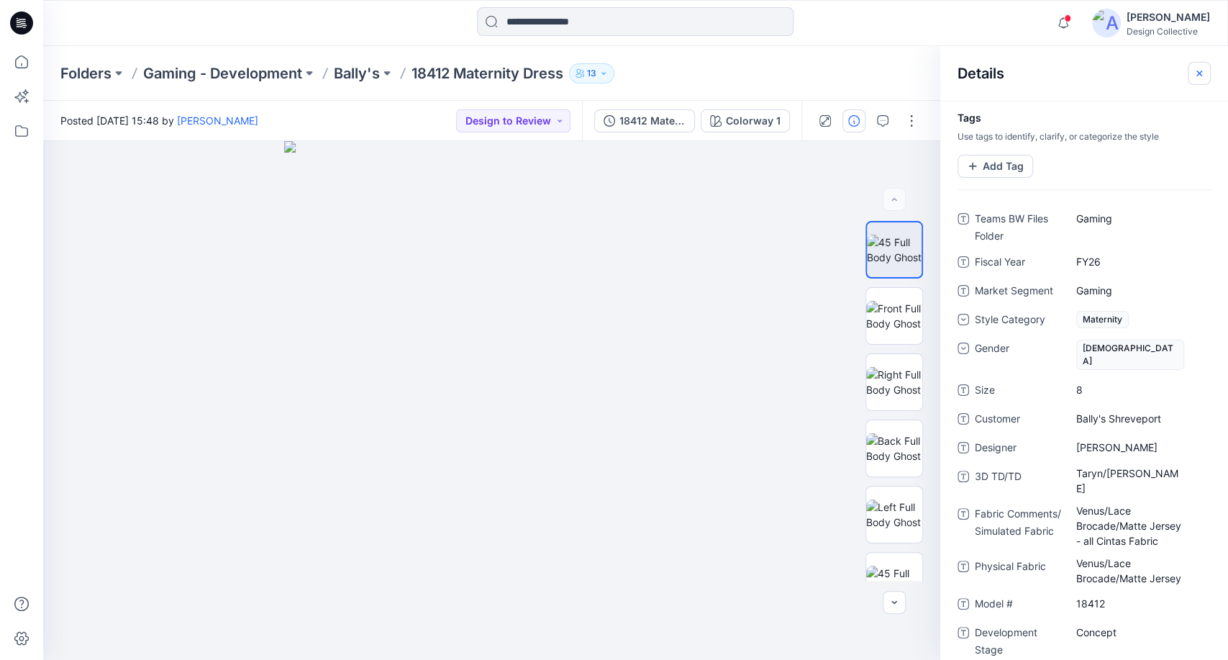
click at [1204, 73] on icon "button" at bounding box center [1200, 74] width 12 height 12
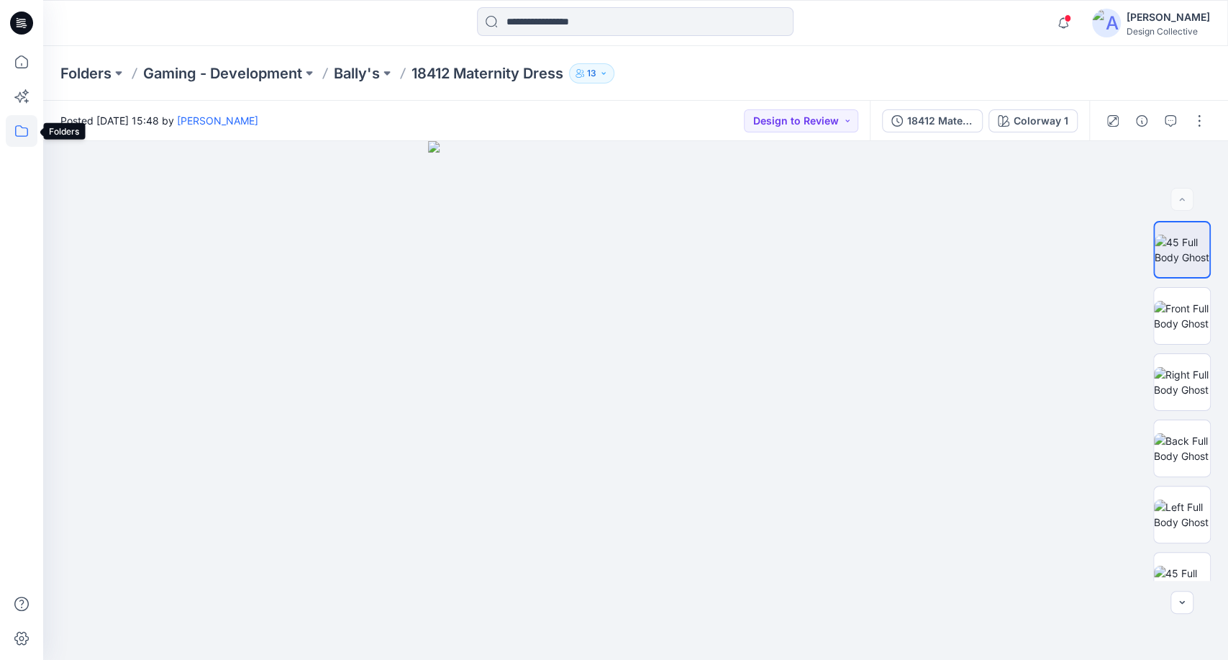
click at [18, 133] on icon at bounding box center [22, 131] width 32 height 32
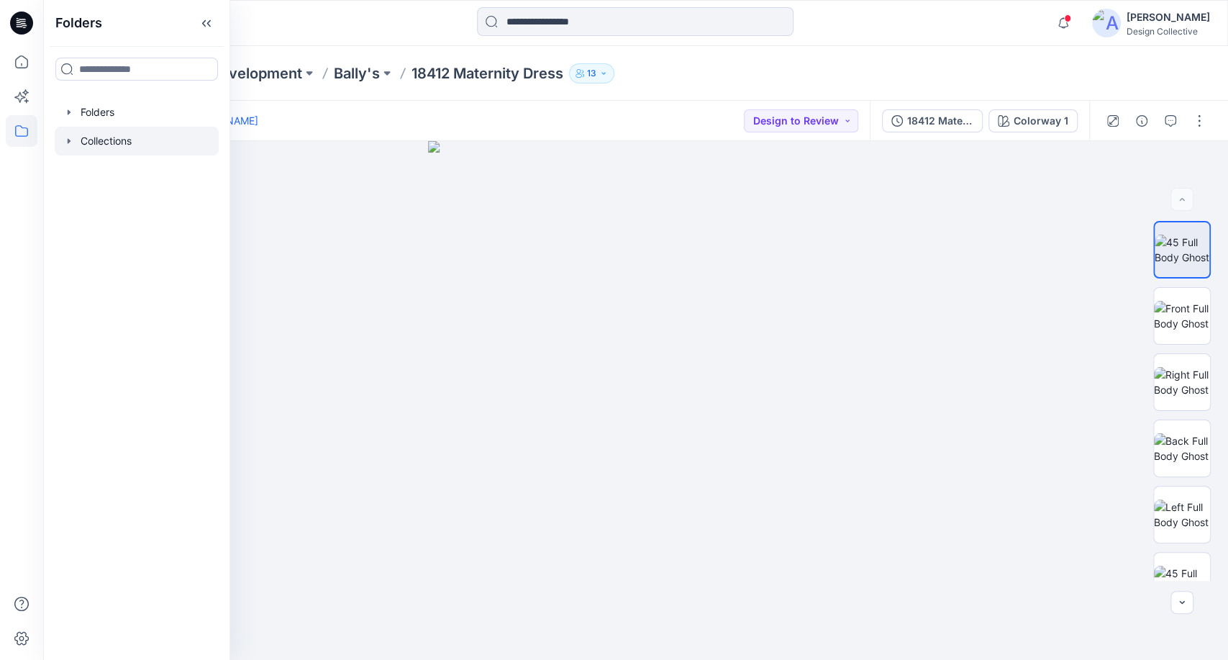
click at [66, 140] on icon "button" at bounding box center [69, 141] width 12 height 12
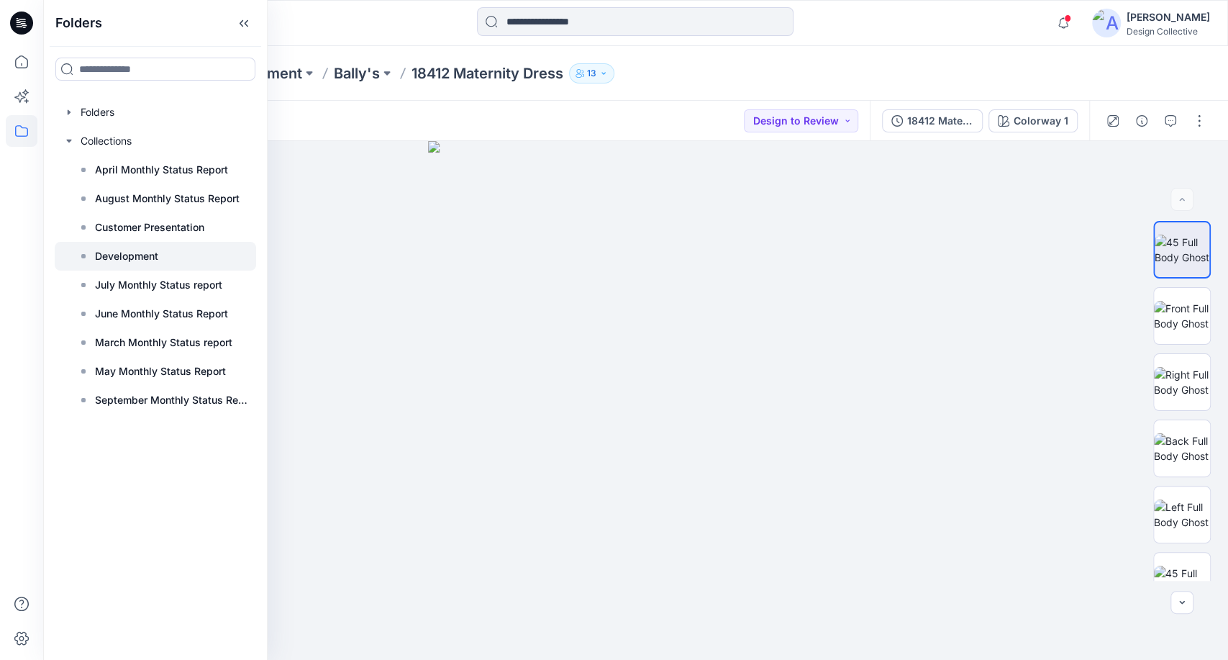
click at [151, 255] on p "Development" at bounding box center [126, 255] width 63 height 17
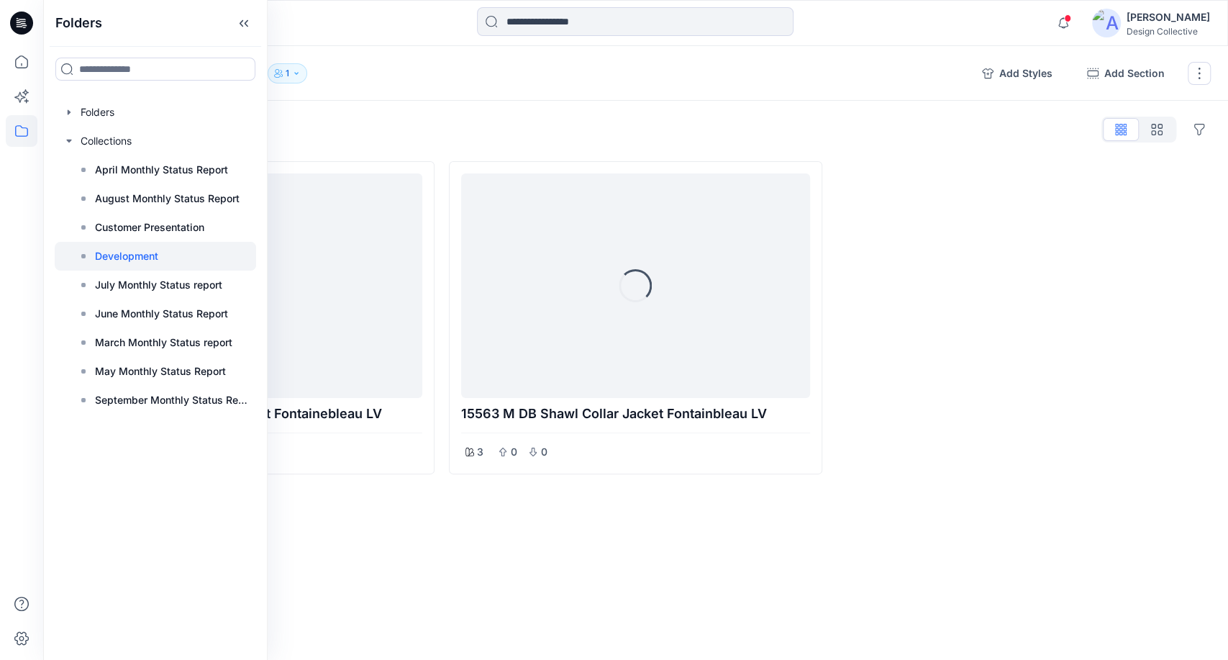
click at [520, 106] on div "Styles Hide Legacy Styles Loading... 18370 F DB Shawl Collar Jacket Fontaineble…" at bounding box center [635, 323] width 1185 height 445
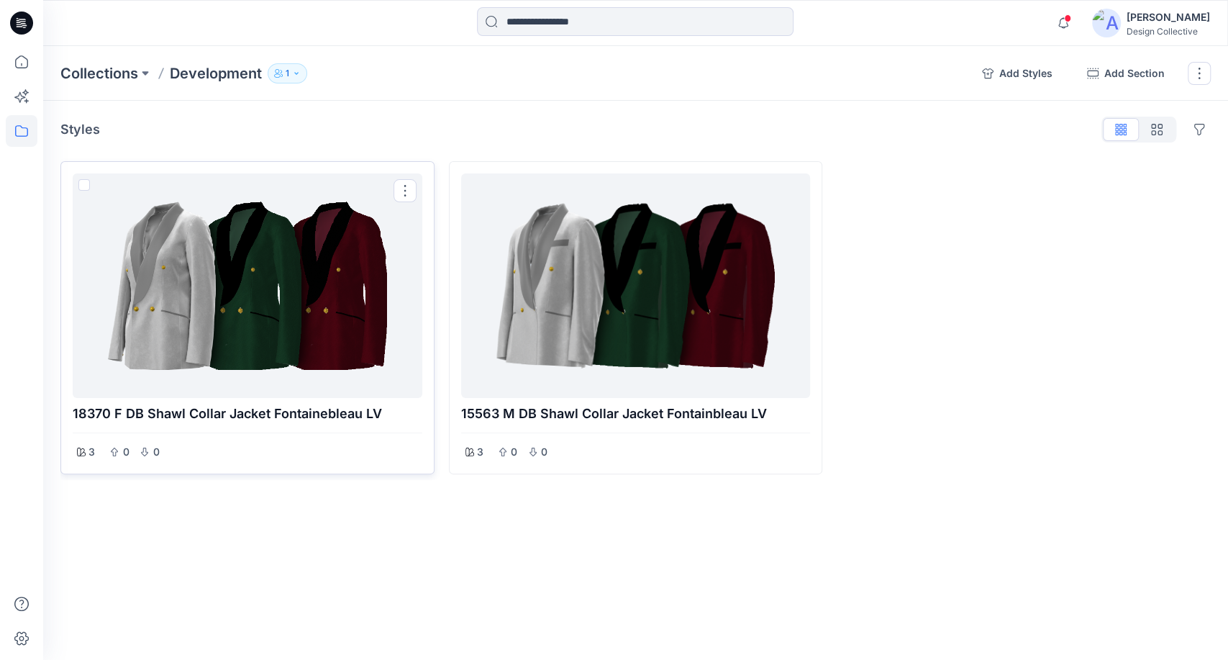
click at [79, 182] on span at bounding box center [84, 185] width 12 height 12
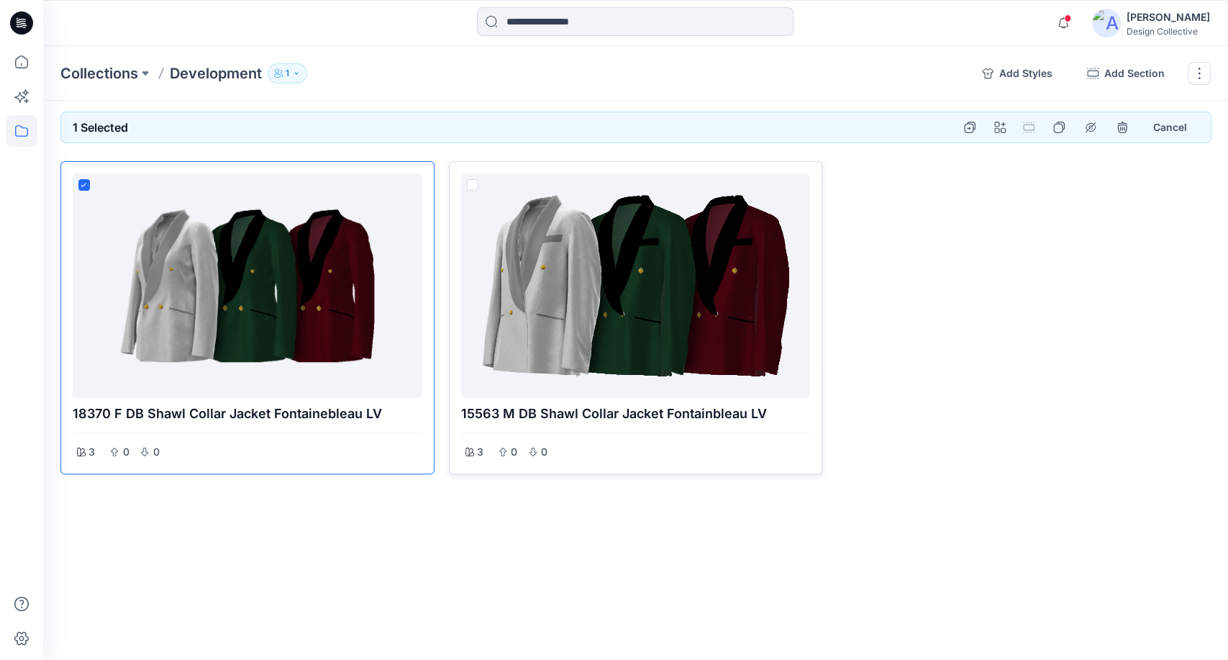
click at [472, 186] on span at bounding box center [473, 185] width 12 height 12
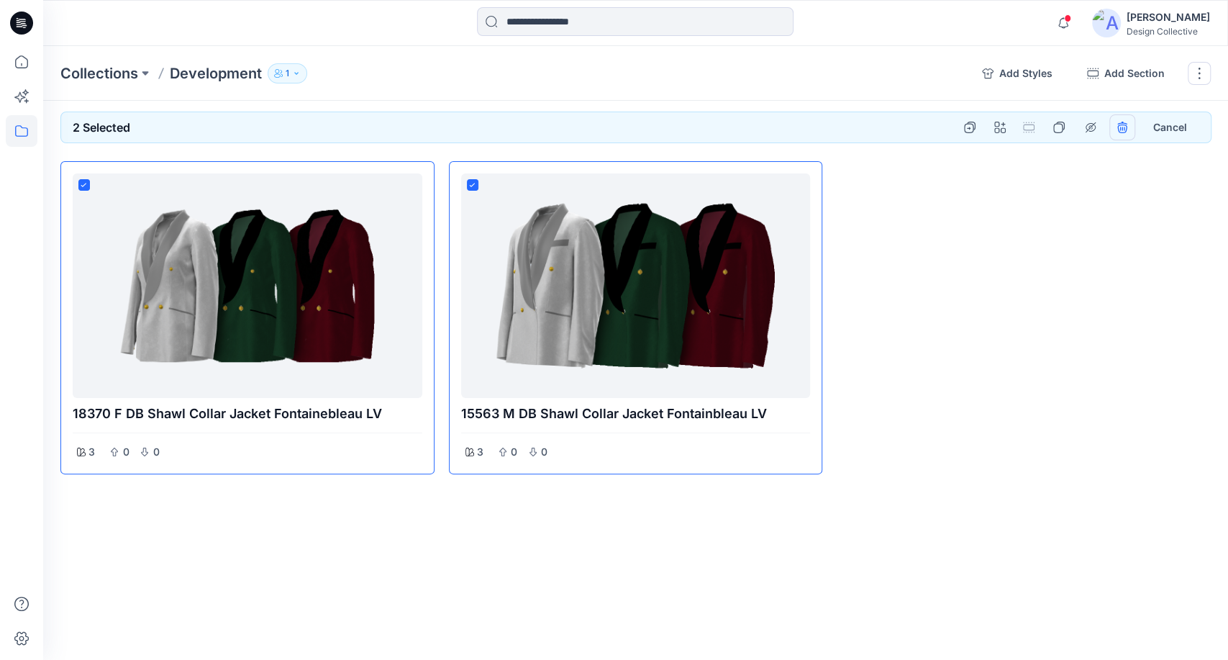
click at [1121, 124] on icon "remove styles" at bounding box center [1123, 128] width 12 height 12
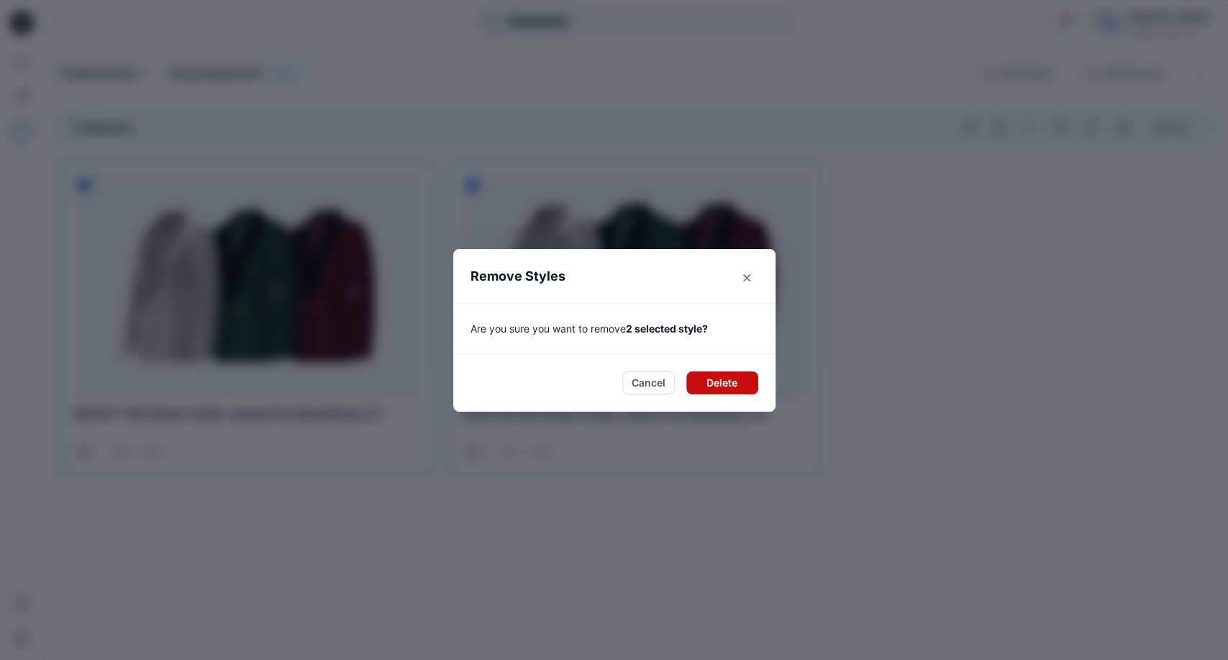
click at [718, 381] on button "Delete" at bounding box center [722, 382] width 72 height 23
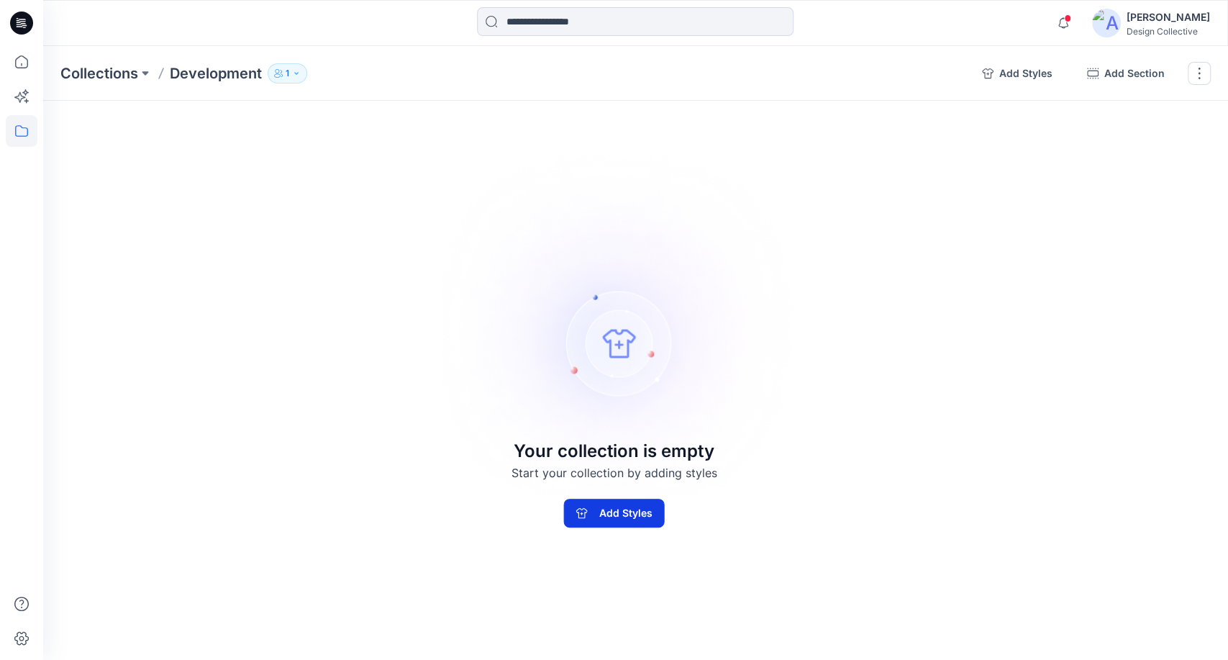
click at [637, 521] on button "Add Styles" at bounding box center [614, 513] width 101 height 29
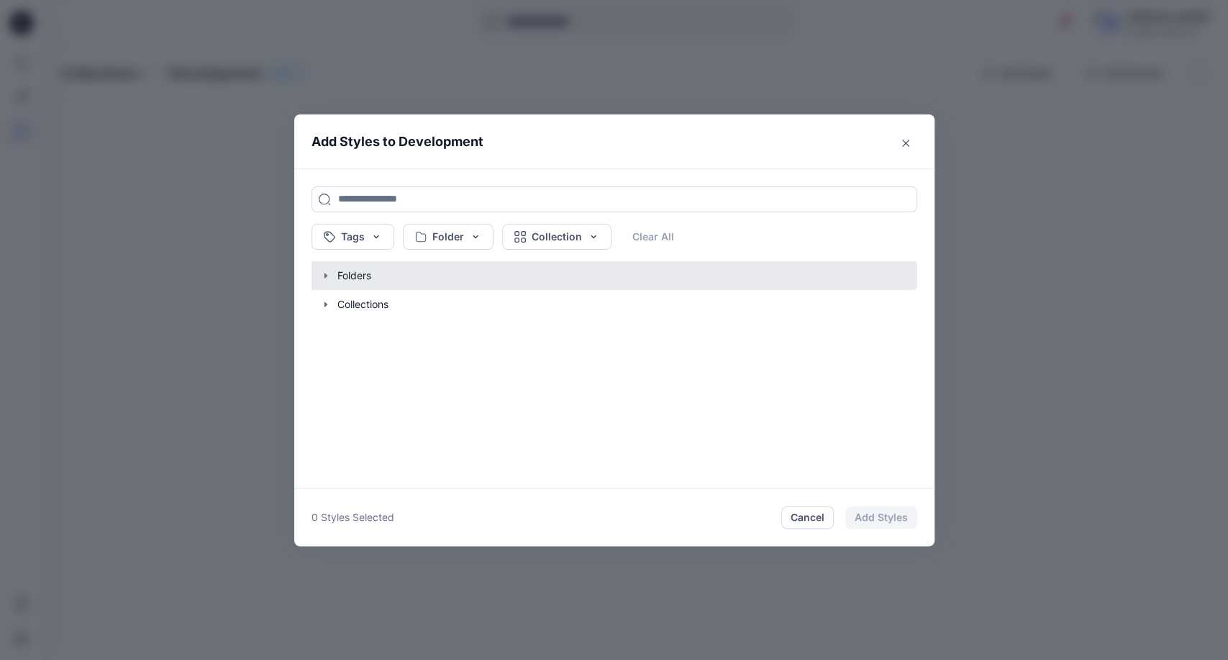
click at [320, 271] on icon "button" at bounding box center [326, 276] width 12 height 12
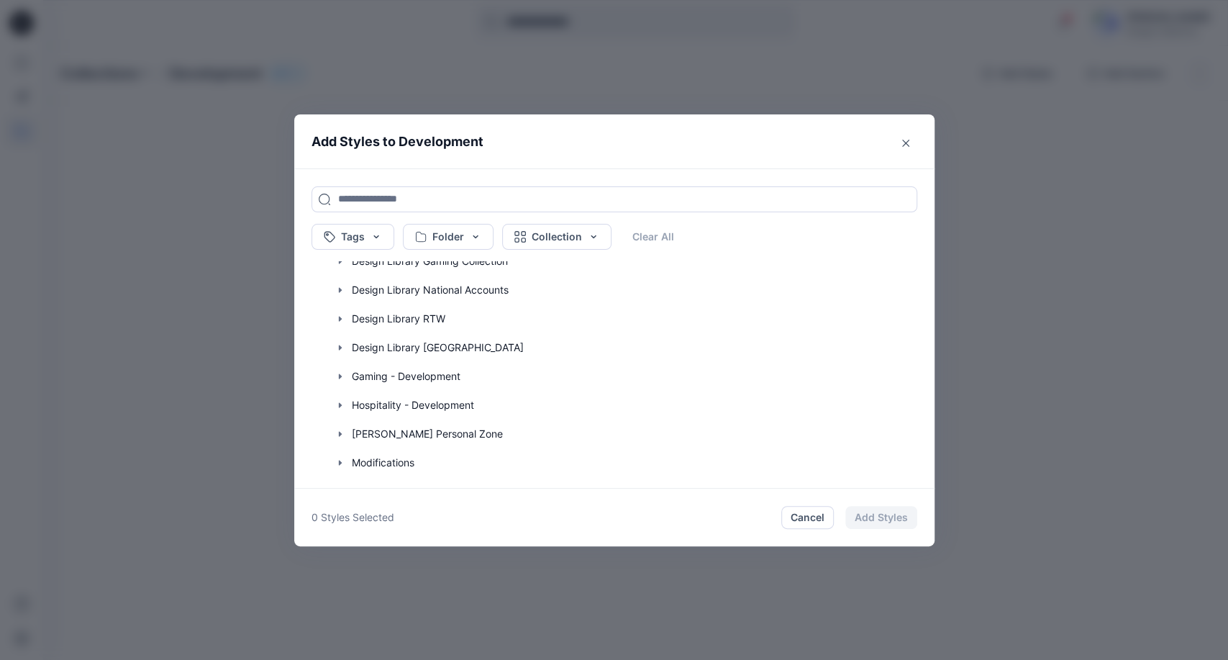
scroll to position [160, 0]
click at [336, 373] on icon "button" at bounding box center [341, 375] width 12 height 12
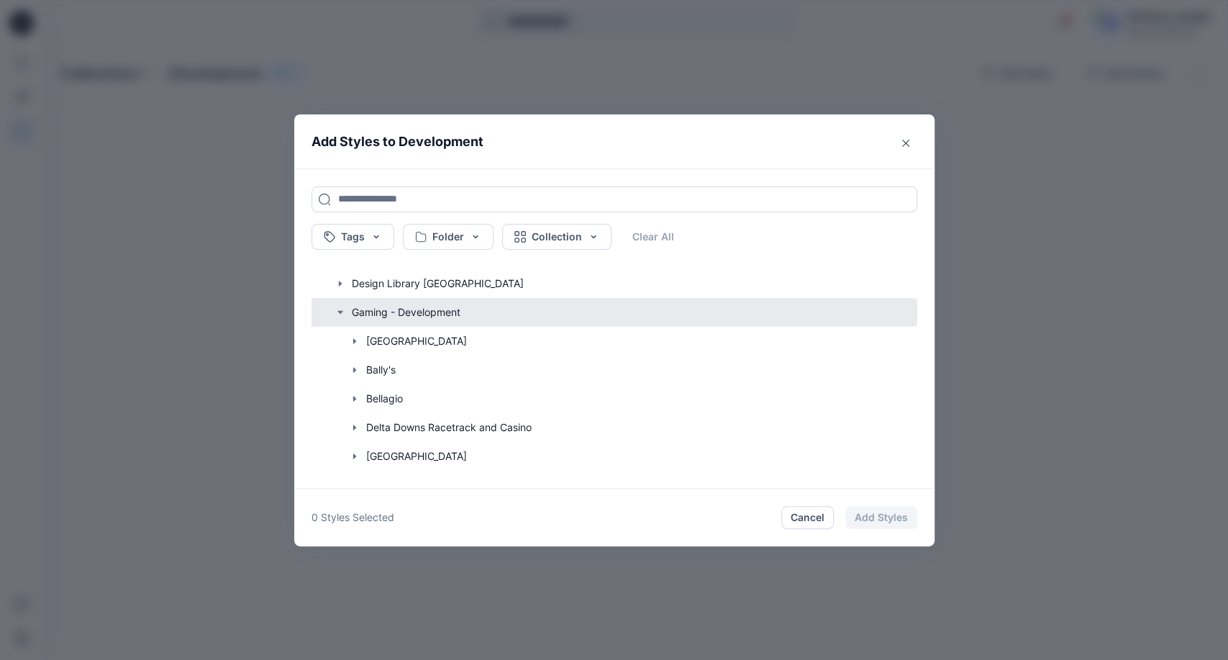
scroll to position [213, 0]
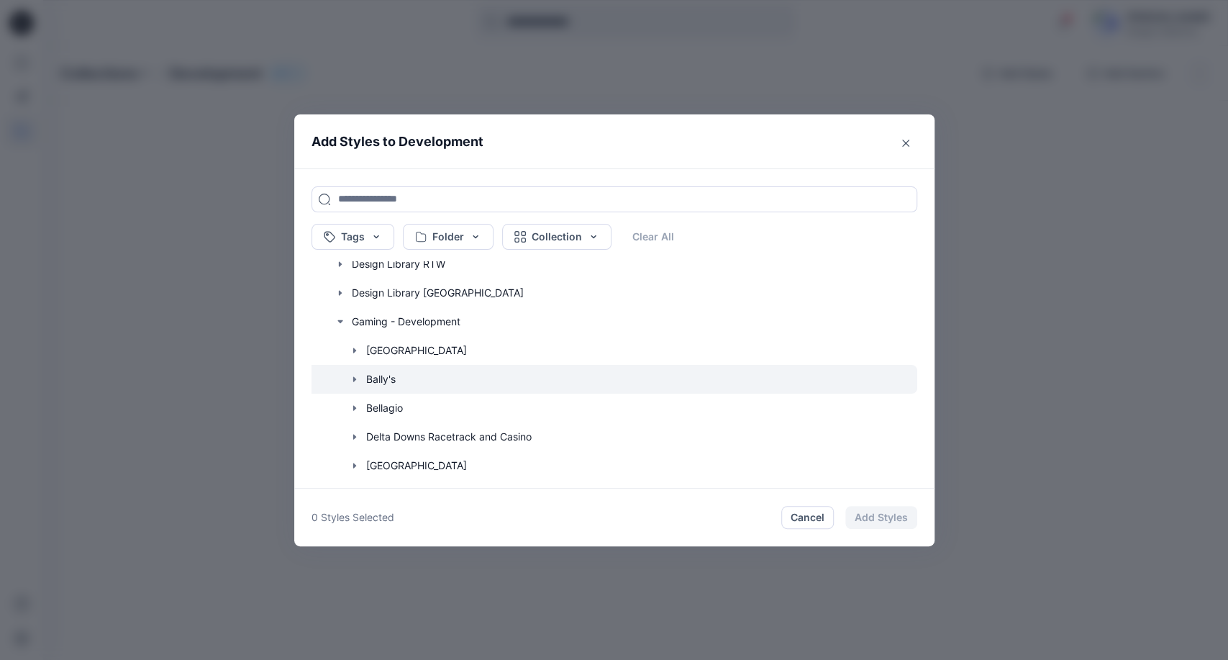
click at [351, 376] on icon "button" at bounding box center [355, 379] width 12 height 12
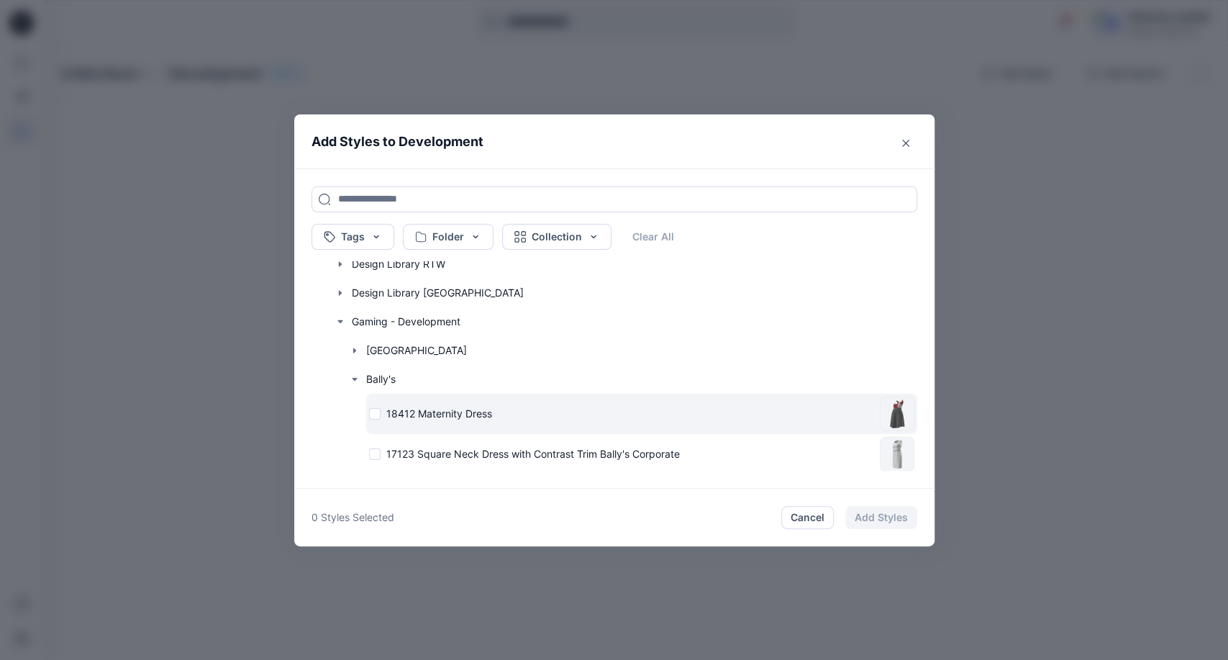
click at [380, 414] on div "18412 Maternity Dress" at bounding box center [621, 413] width 505 height 15
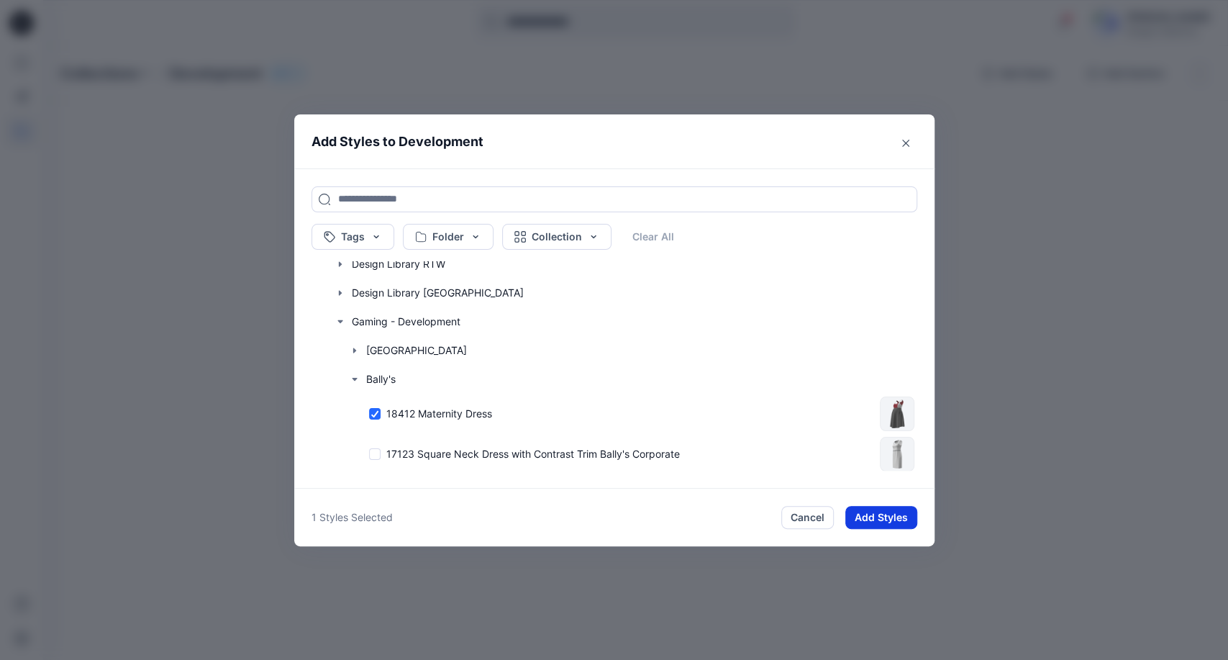
click at [878, 515] on button "Add Styles" at bounding box center [881, 517] width 72 height 23
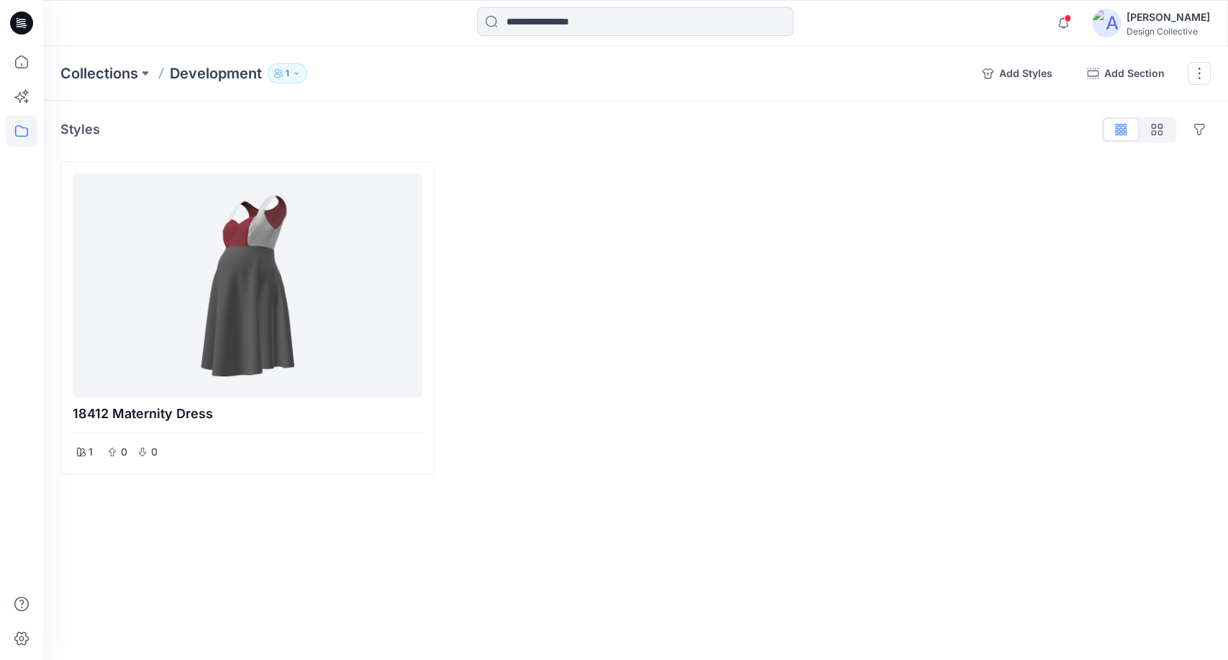
click at [296, 74] on icon "button" at bounding box center [296, 73] width 9 height 9
click at [462, 120] on icon "button" at bounding box center [461, 118] width 12 height 12
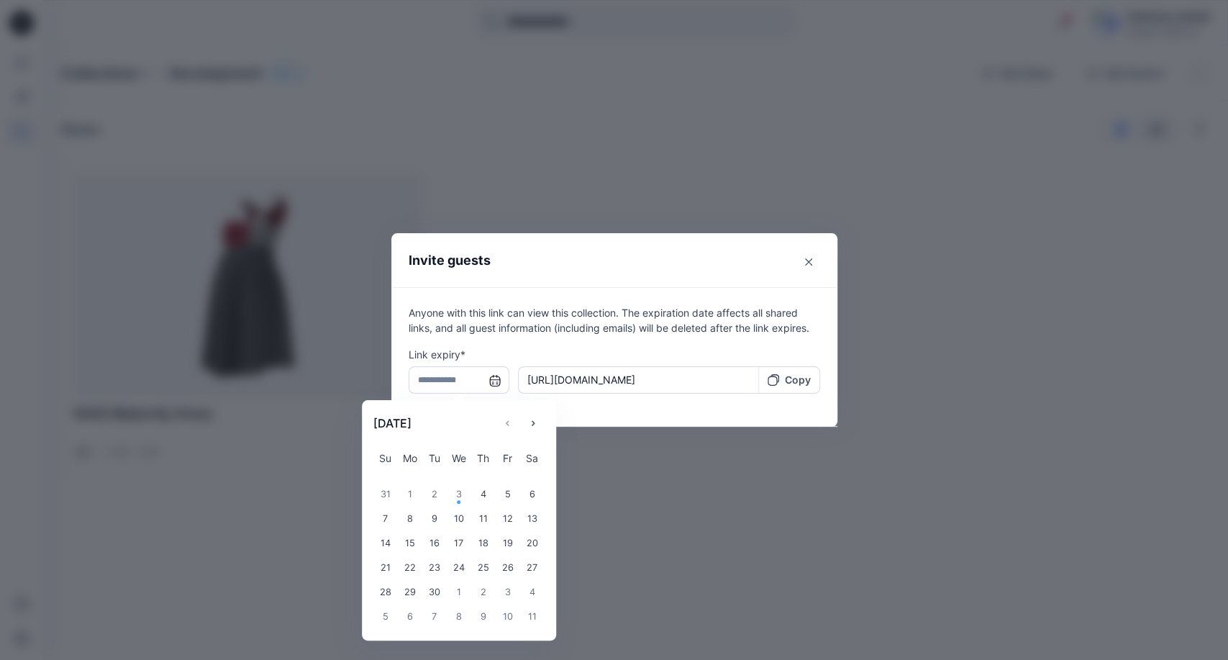
click at [496, 381] on input "text" at bounding box center [459, 379] width 101 height 27
click at [435, 520] on div "9" at bounding box center [434, 519] width 24 height 24
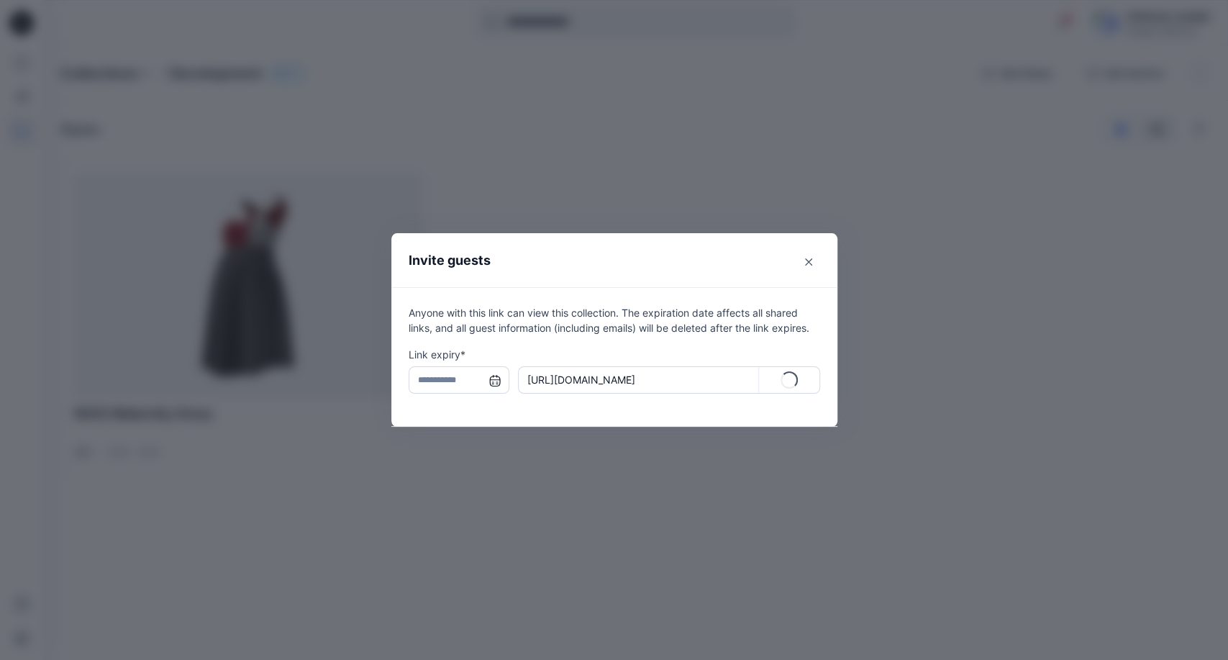
type input "**********"
click at [794, 377] on p "Copy" at bounding box center [798, 379] width 26 height 15
click at [811, 257] on button "Close" at bounding box center [808, 261] width 23 height 23
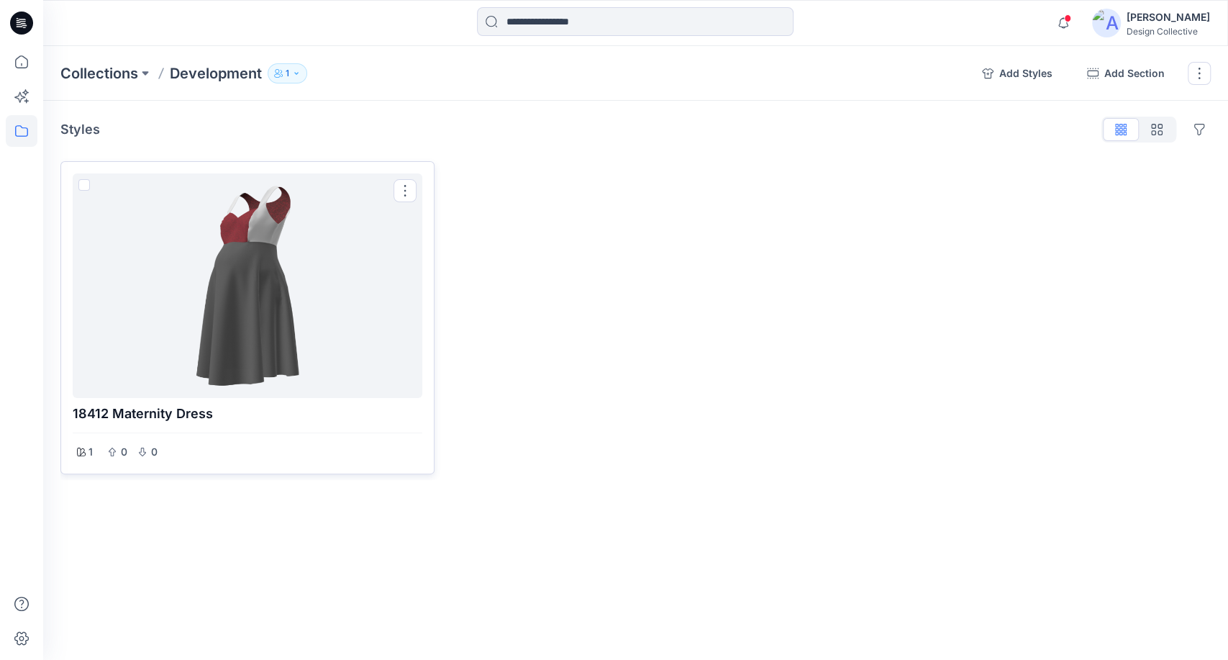
click at [265, 255] on div at bounding box center [247, 285] width 338 height 213
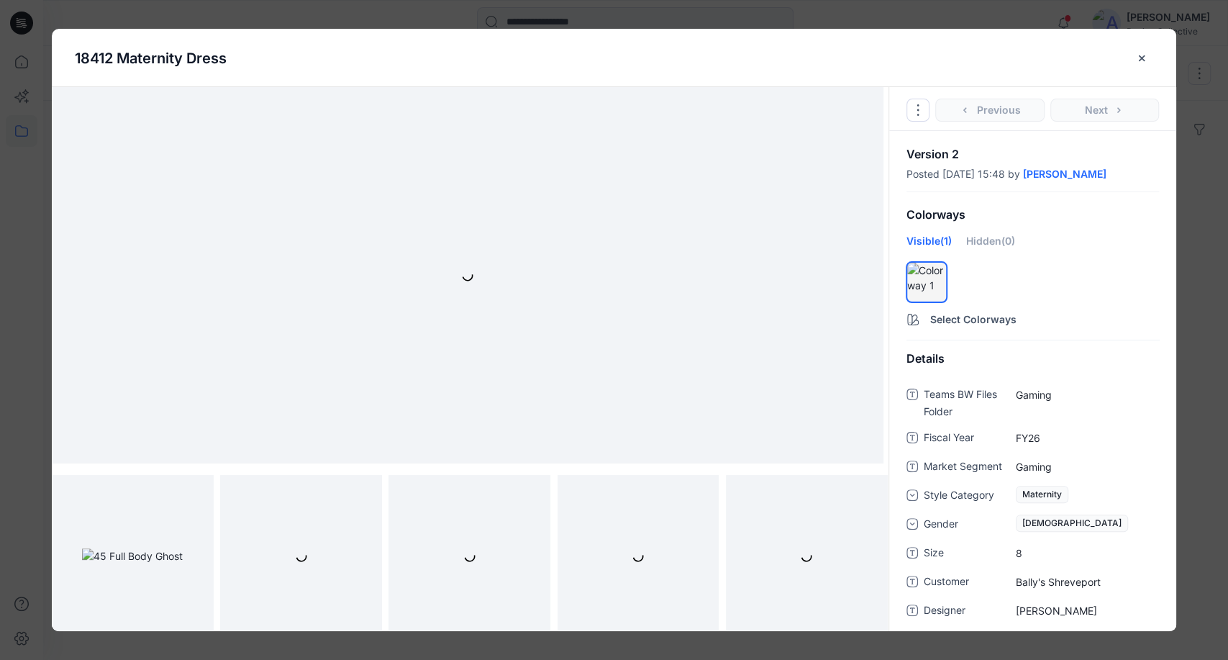
click at [1143, 58] on icon "close-btn" at bounding box center [1142, 59] width 12 height 12
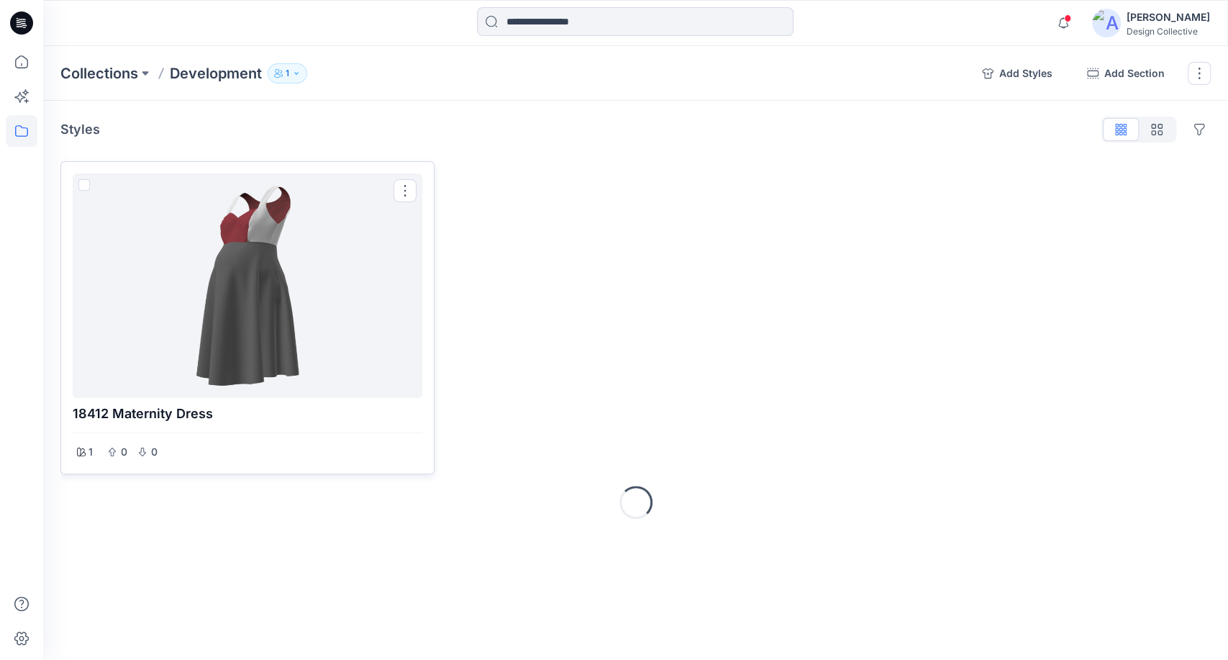
click at [222, 230] on div at bounding box center [247, 285] width 338 height 213
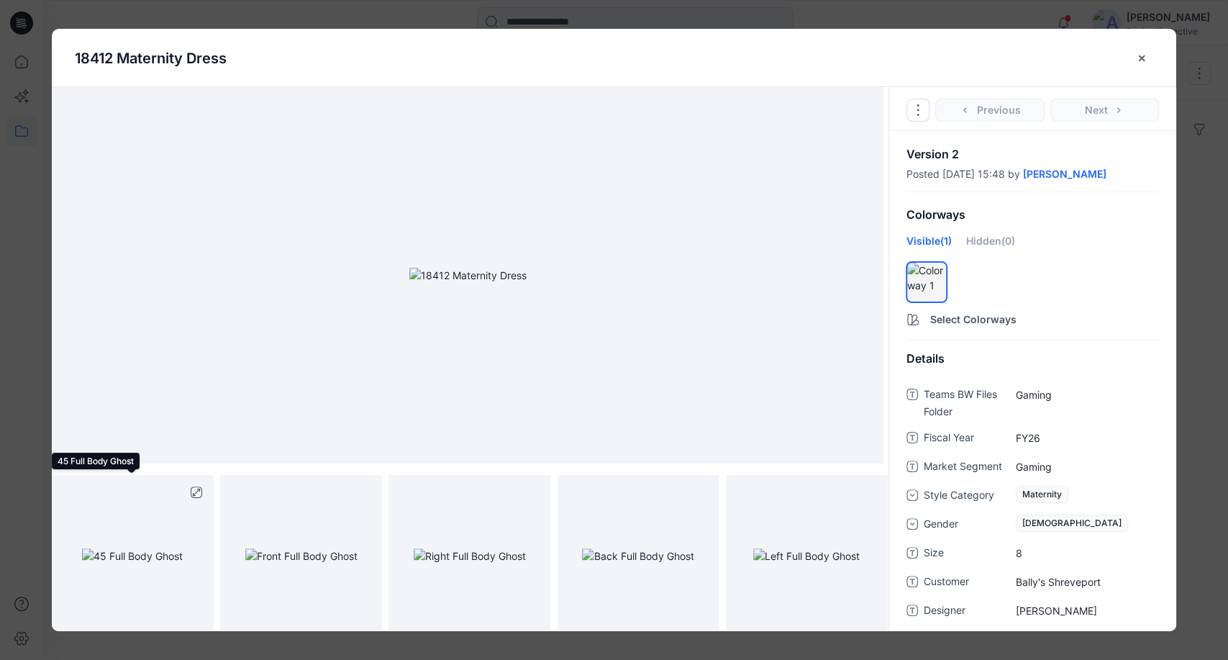
click at [170, 548] on img at bounding box center [132, 555] width 101 height 15
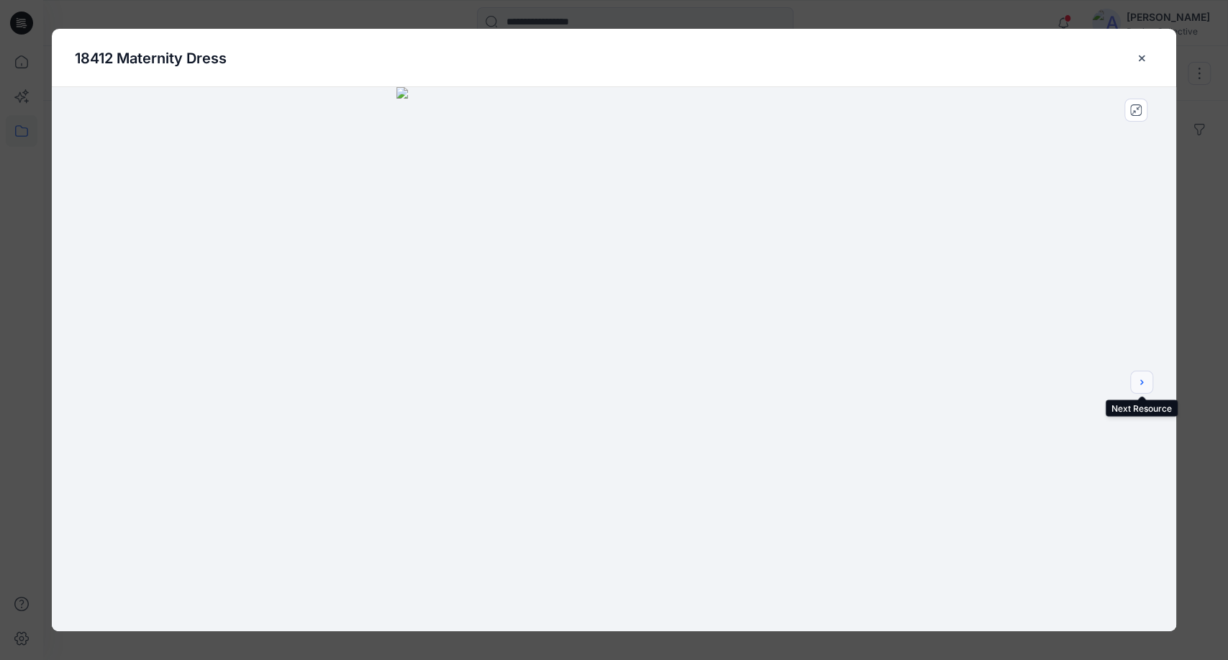
click at [1145, 383] on icon "next" at bounding box center [1142, 382] width 12 height 12
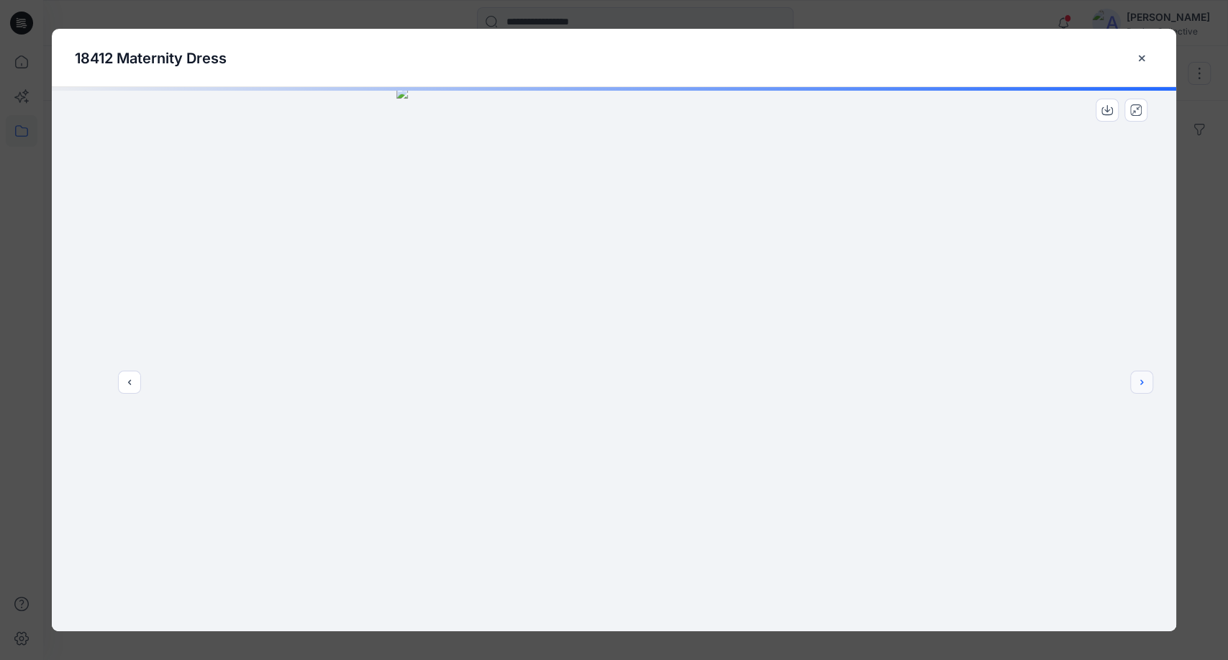
click at [1145, 383] on icon "next" at bounding box center [1142, 382] width 12 height 12
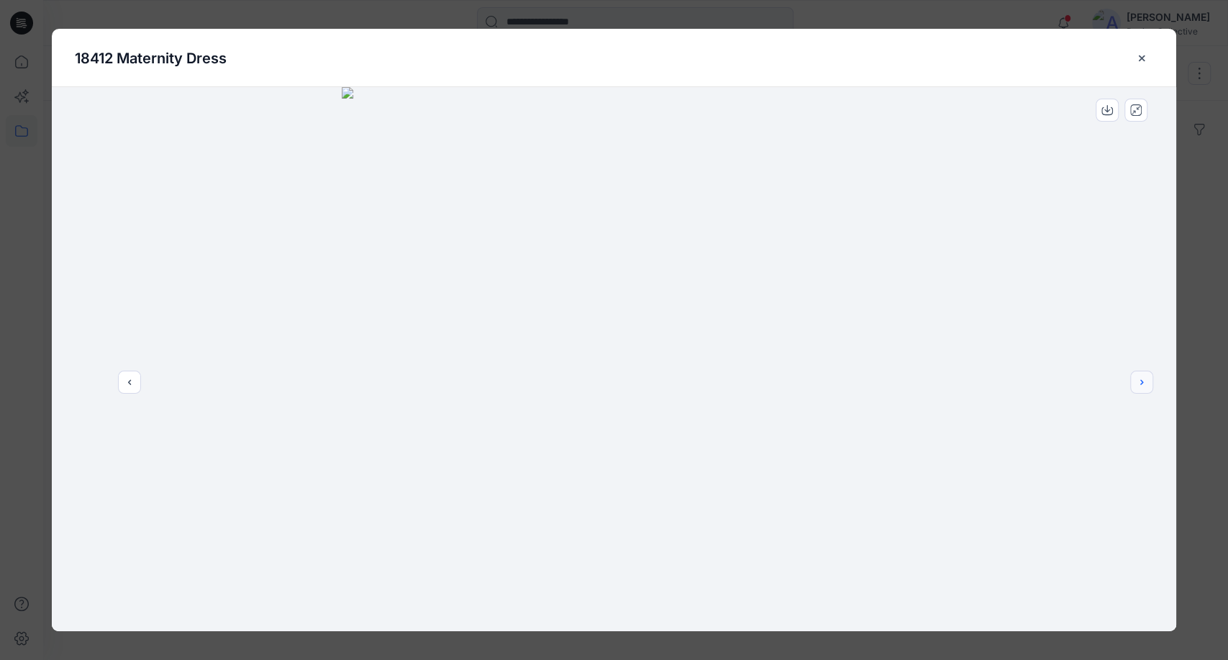
click at [1142, 389] on button "next" at bounding box center [1141, 382] width 23 height 23
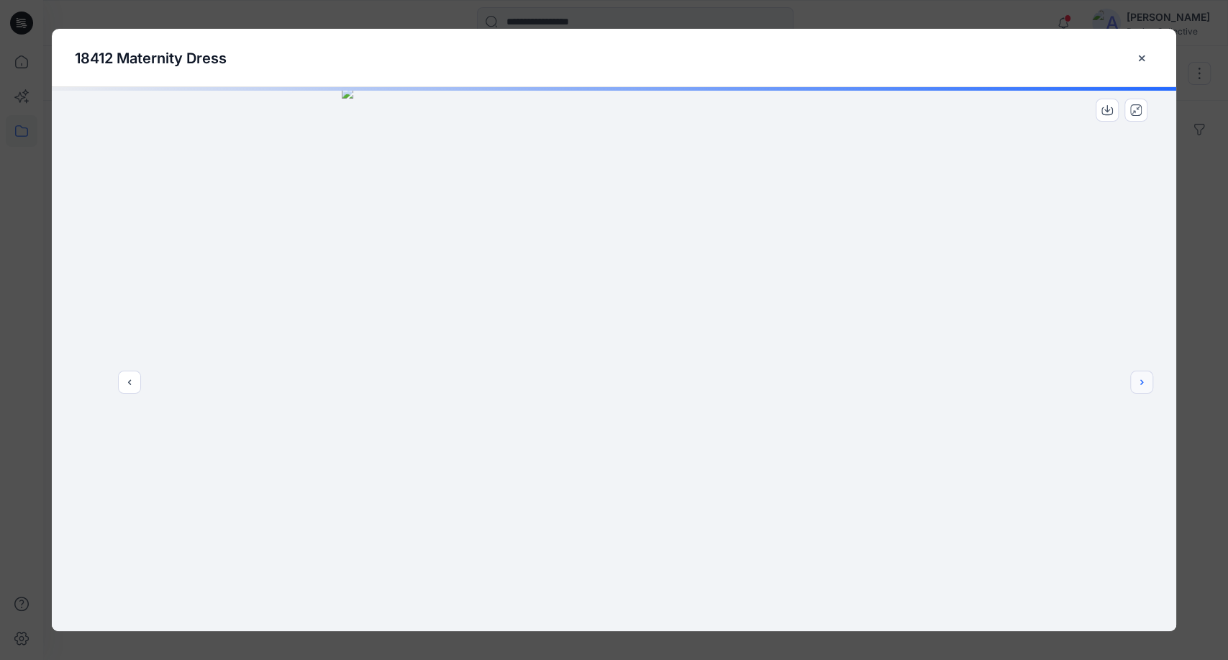
click at [1142, 389] on button "next" at bounding box center [1141, 382] width 23 height 23
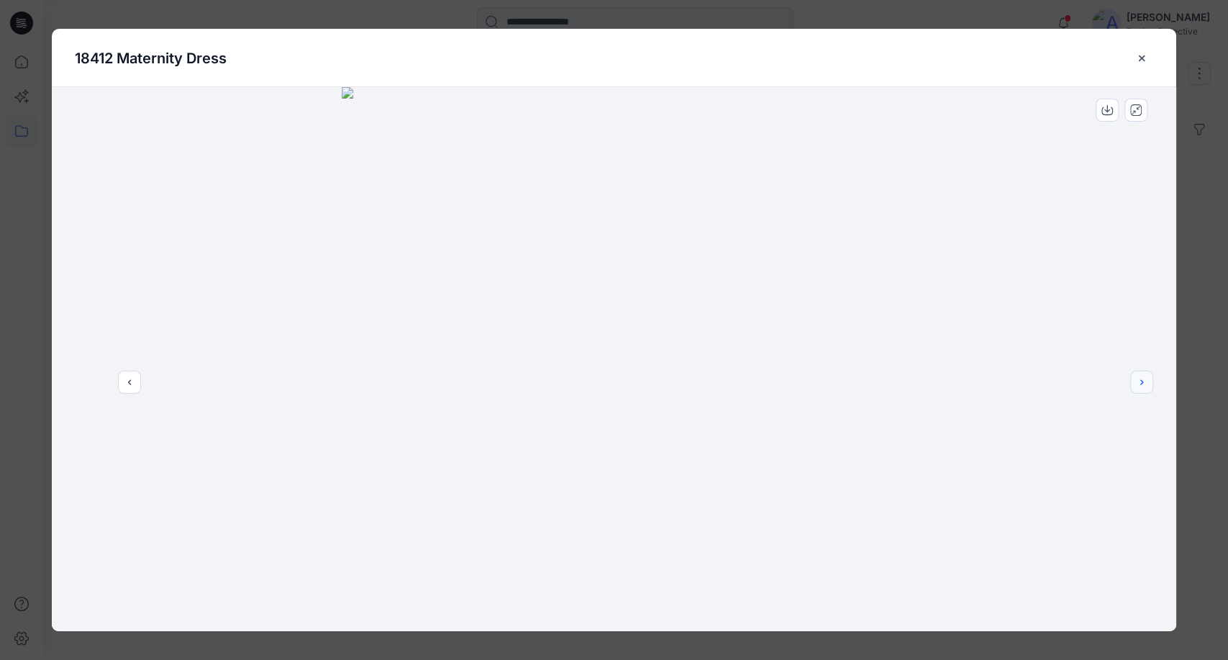
click at [1142, 389] on button "next" at bounding box center [1141, 382] width 23 height 23
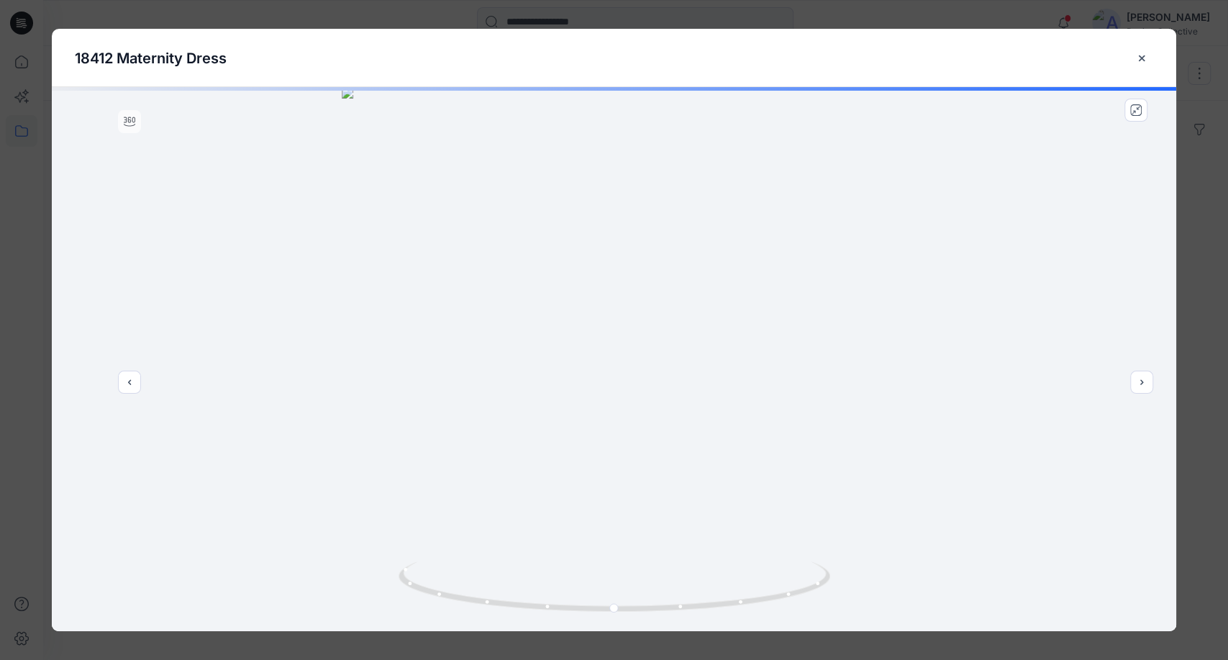
drag, startPoint x: 130, startPoint y: 383, endPoint x: 592, endPoint y: 625, distance: 522.3
click at [571, 589] on div at bounding box center [614, 359] width 1125 height 544
drag, startPoint x: 613, startPoint y: 616, endPoint x: 807, endPoint y: 552, distance: 203.9
click at [803, 560] on div at bounding box center [614, 359] width 1125 height 544
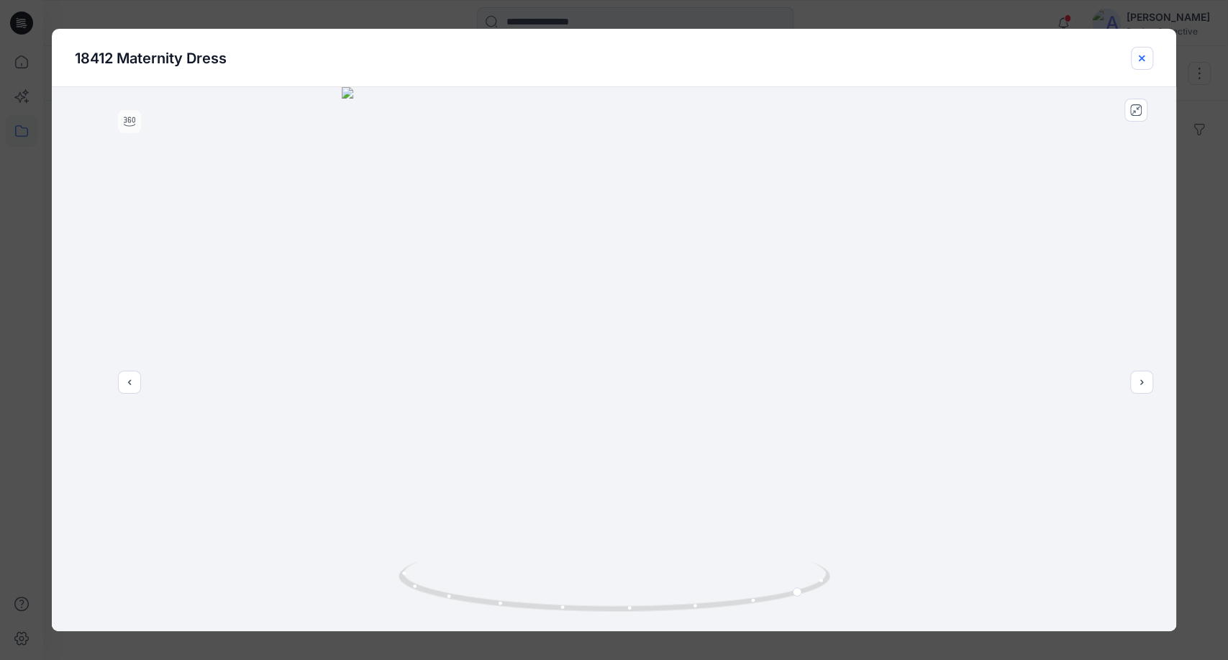
click at [1141, 63] on icon "close-btn" at bounding box center [1142, 59] width 12 height 12
